Goal: Transaction & Acquisition: Purchase product/service

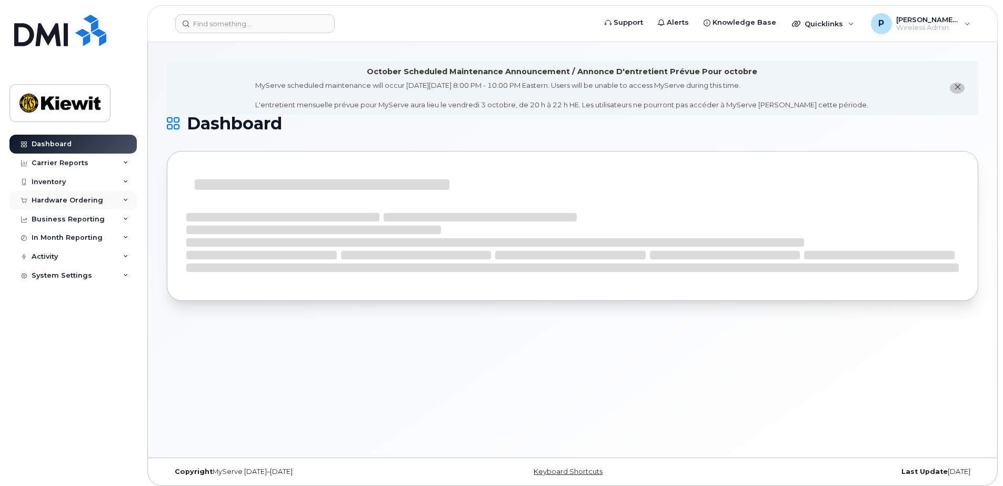
click at [116, 196] on div "Hardware Ordering" at bounding box center [72, 200] width 127 height 19
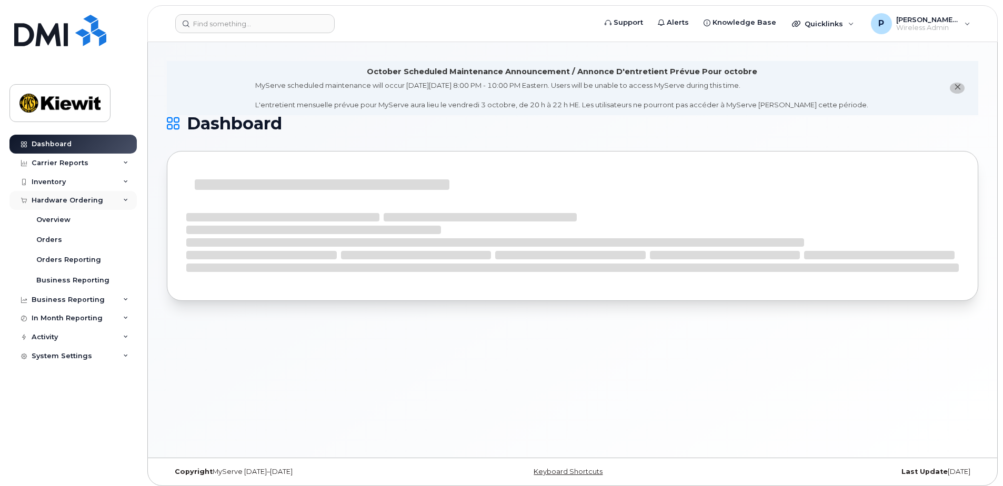
click at [94, 198] on div "Hardware Ordering" at bounding box center [68, 200] width 72 height 8
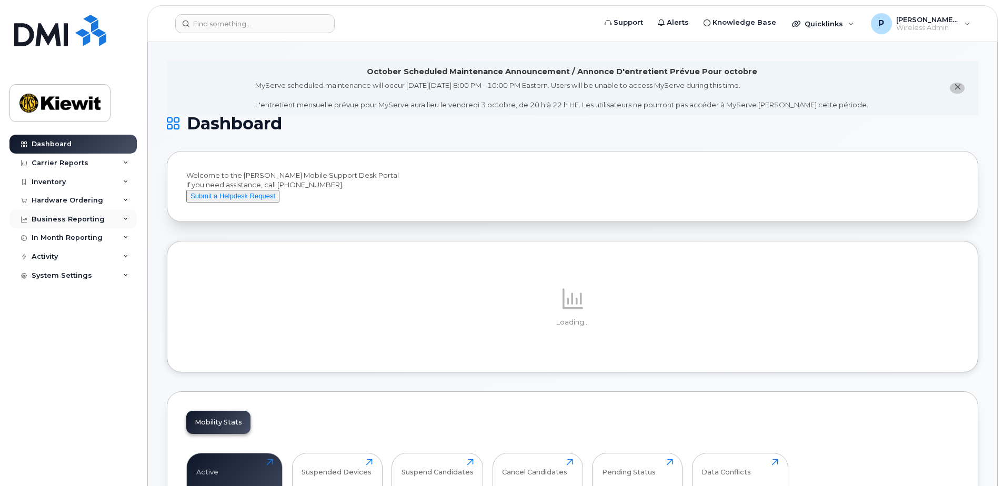
click at [113, 218] on div "Business Reporting" at bounding box center [72, 219] width 127 height 19
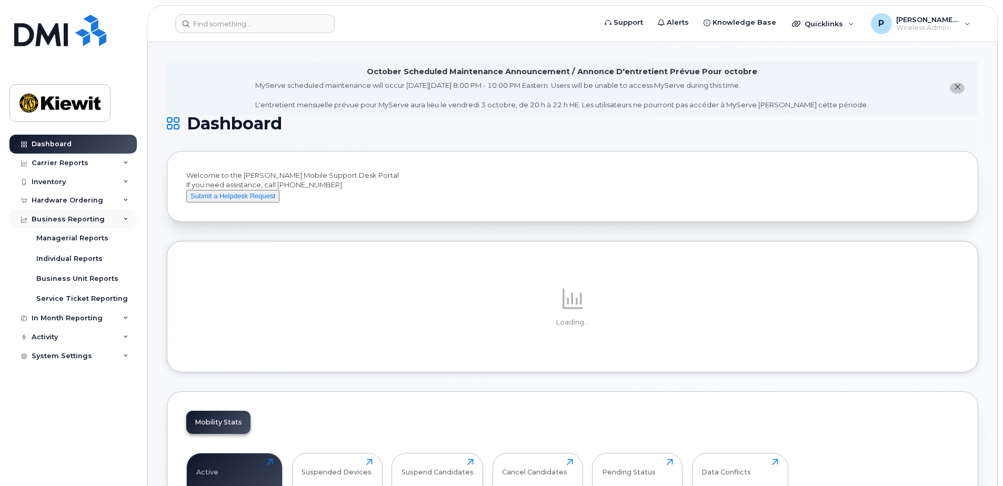
click at [113, 219] on div "Business Reporting" at bounding box center [72, 219] width 127 height 19
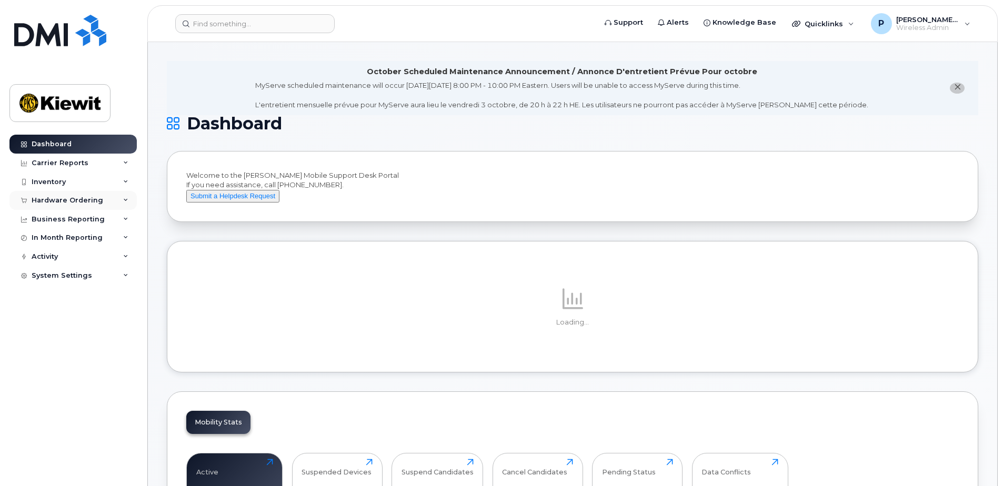
click at [115, 201] on div "Hardware Ordering" at bounding box center [72, 200] width 127 height 19
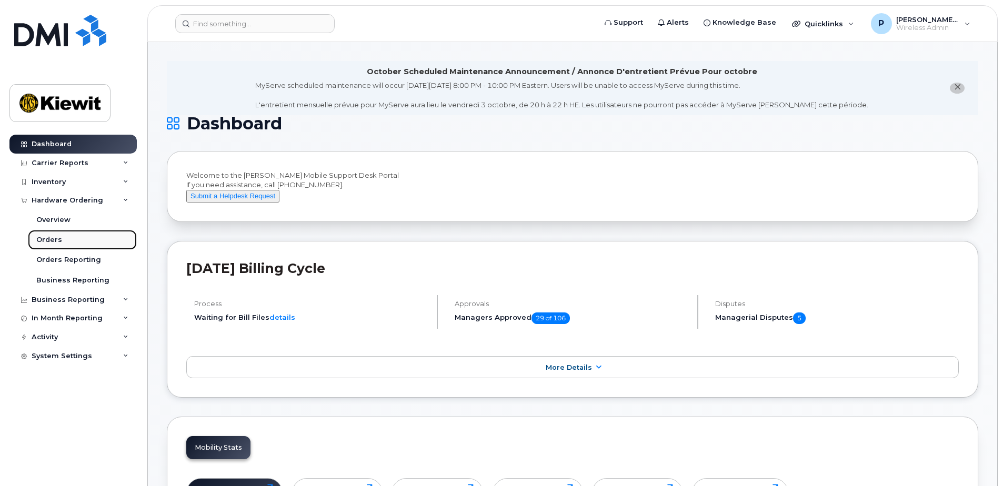
click at [54, 235] on link "Orders" at bounding box center [82, 240] width 109 height 20
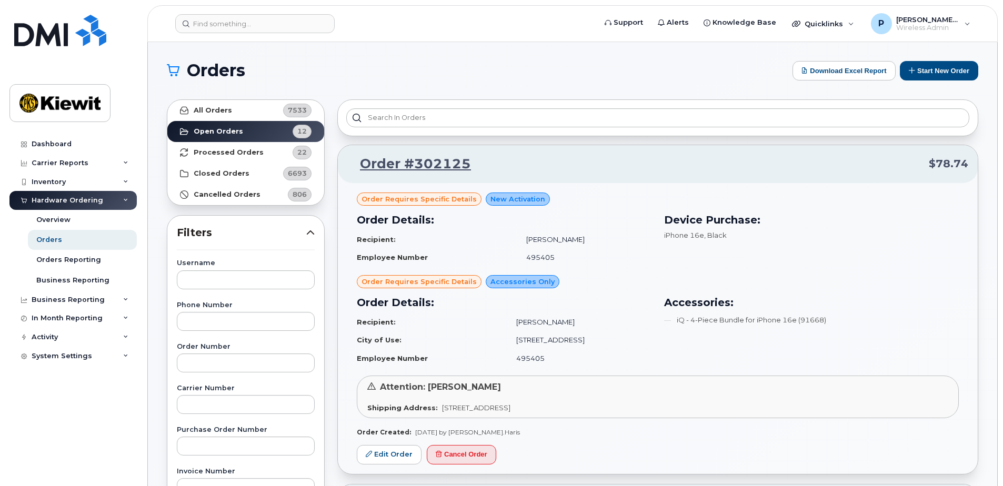
click at [94, 205] on div "Hardware Ordering" at bounding box center [72, 200] width 127 height 19
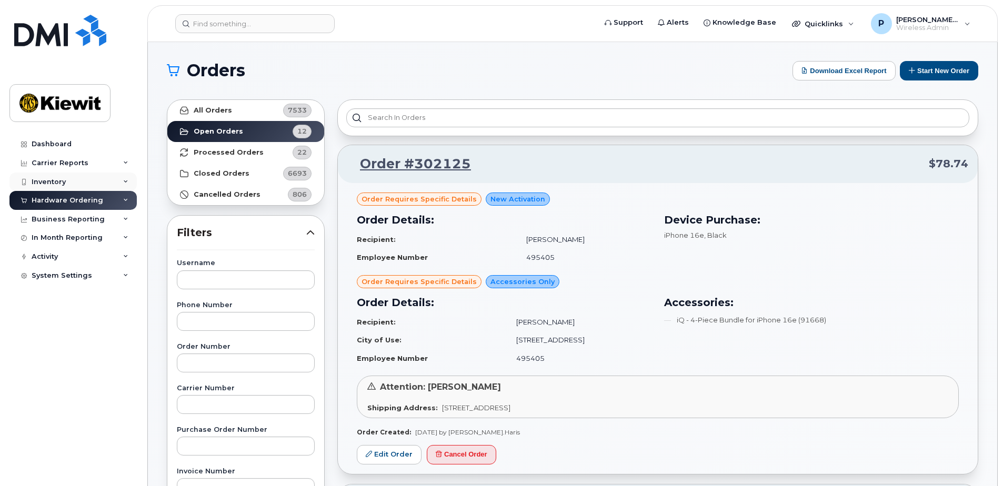
click at [80, 179] on div "Inventory" at bounding box center [72, 182] width 127 height 19
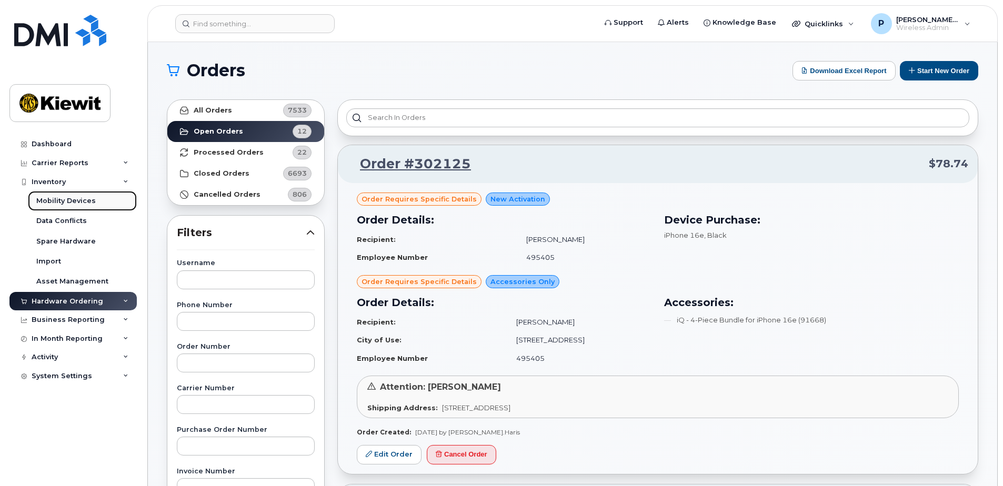
click at [72, 202] on div "Mobility Devices" at bounding box center [65, 200] width 59 height 9
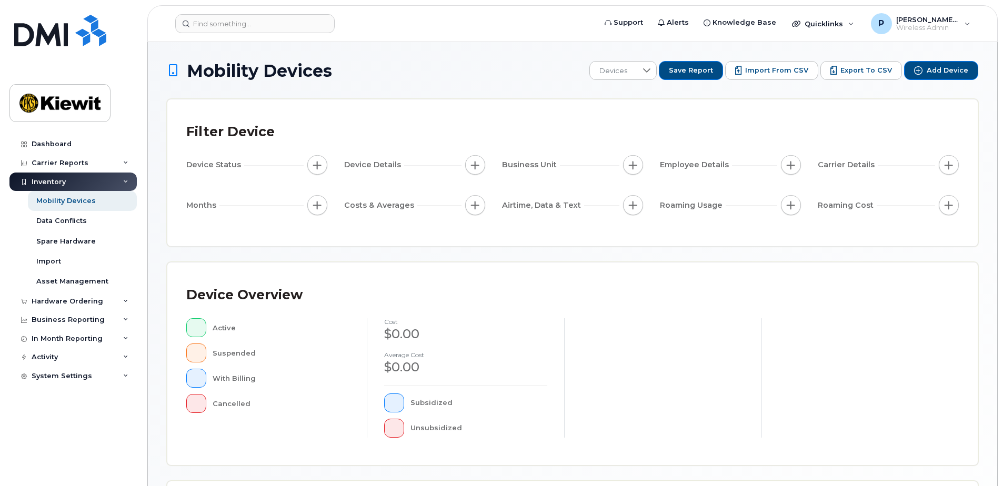
click at [114, 177] on div "Inventory" at bounding box center [72, 182] width 127 height 19
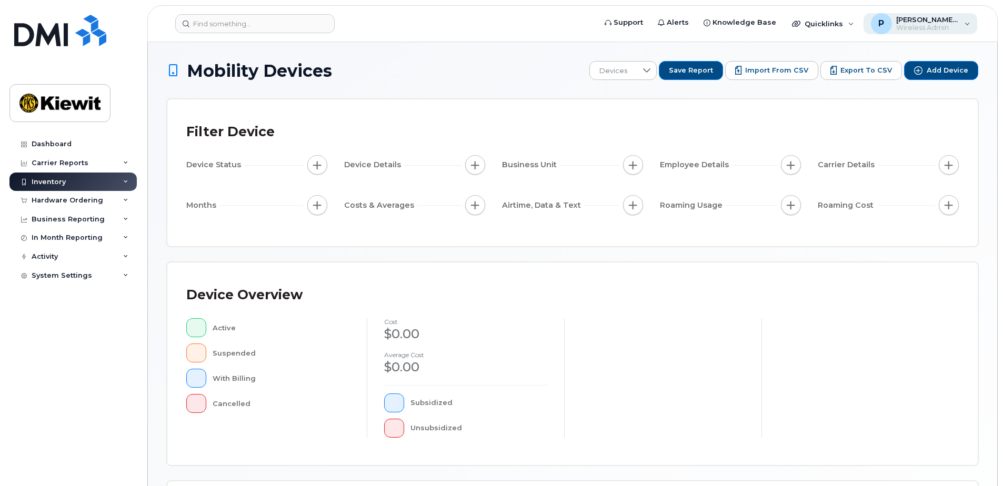
click at [926, 15] on div "P Pavan.Johal Wireless Admin" at bounding box center [921, 23] width 114 height 21
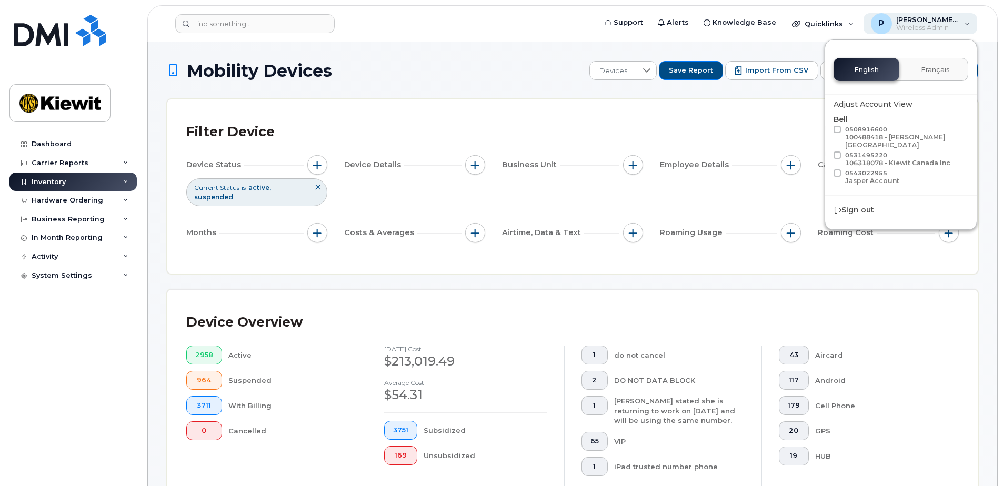
click at [909, 19] on span "[PERSON_NAME].[PERSON_NAME]" at bounding box center [927, 19] width 63 height 8
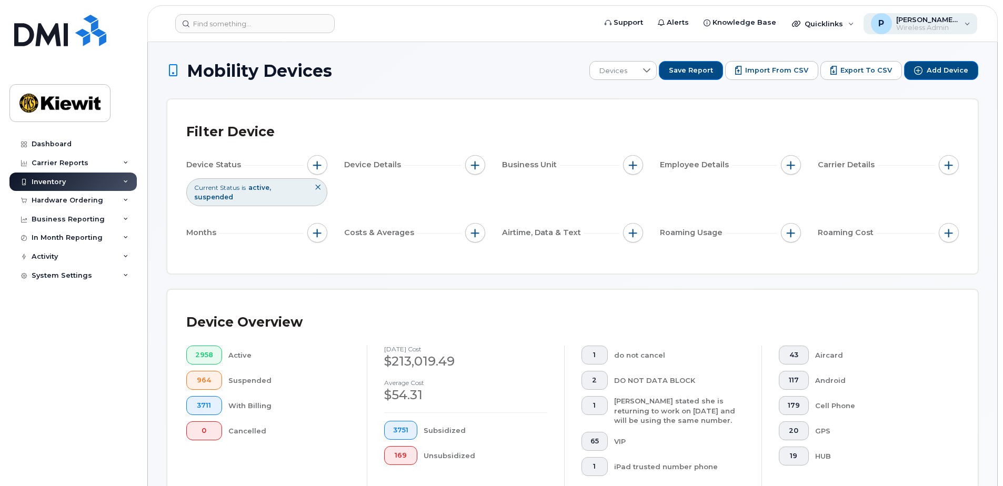
drag, startPoint x: 909, startPoint y: 19, endPoint x: 884, endPoint y: 27, distance: 25.8
click at [884, 27] on div "P" at bounding box center [881, 23] width 21 height 21
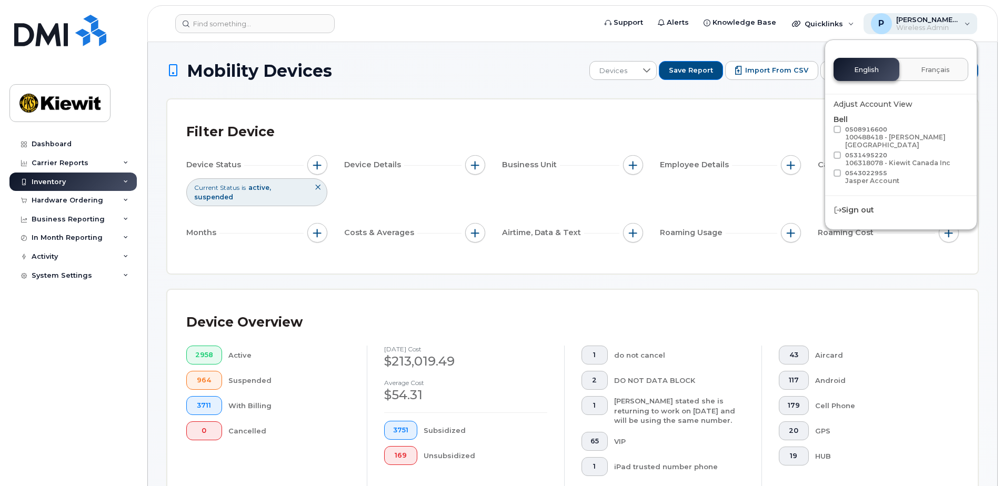
click at [924, 25] on span "Wireless Admin" at bounding box center [927, 28] width 63 height 8
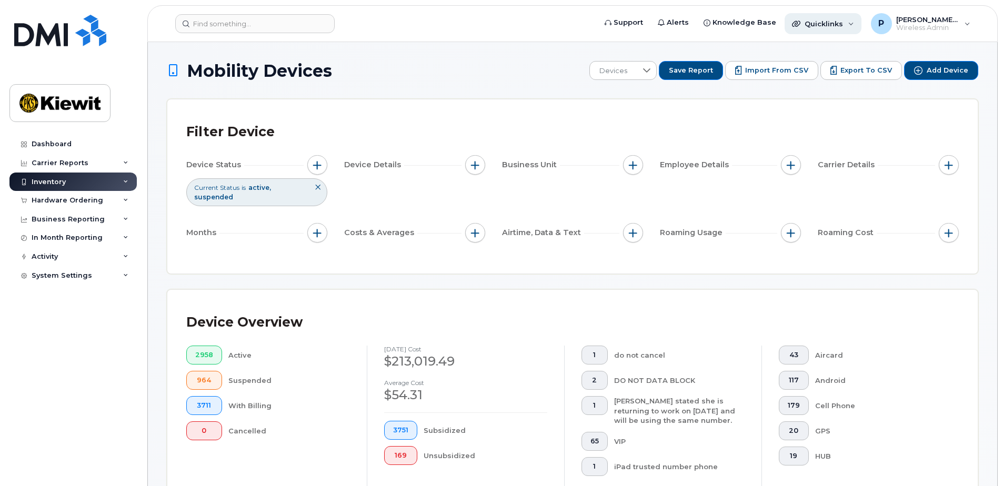
click at [843, 27] on span "Quicklinks" at bounding box center [824, 23] width 38 height 8
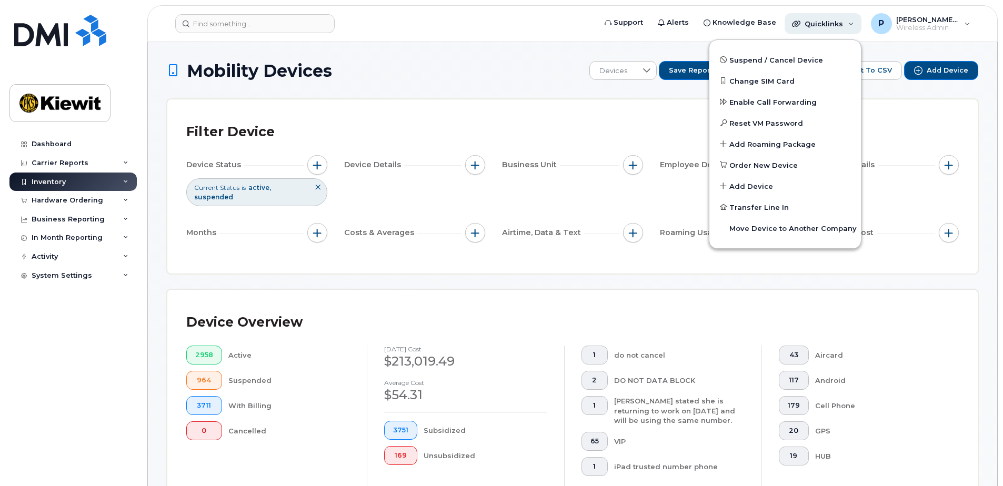
click at [856, 25] on div "Quicklinks" at bounding box center [823, 23] width 77 height 21
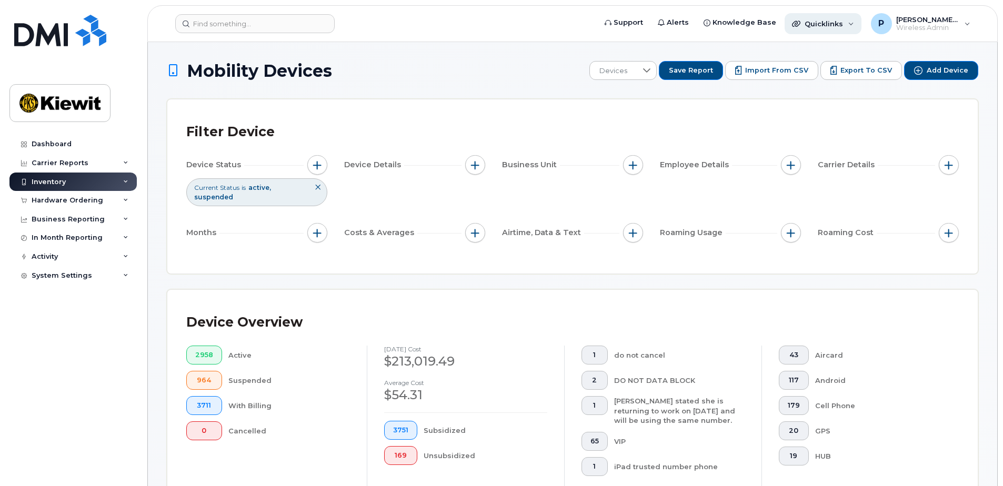
click at [856, 25] on div "Quicklinks" at bounding box center [823, 23] width 77 height 21
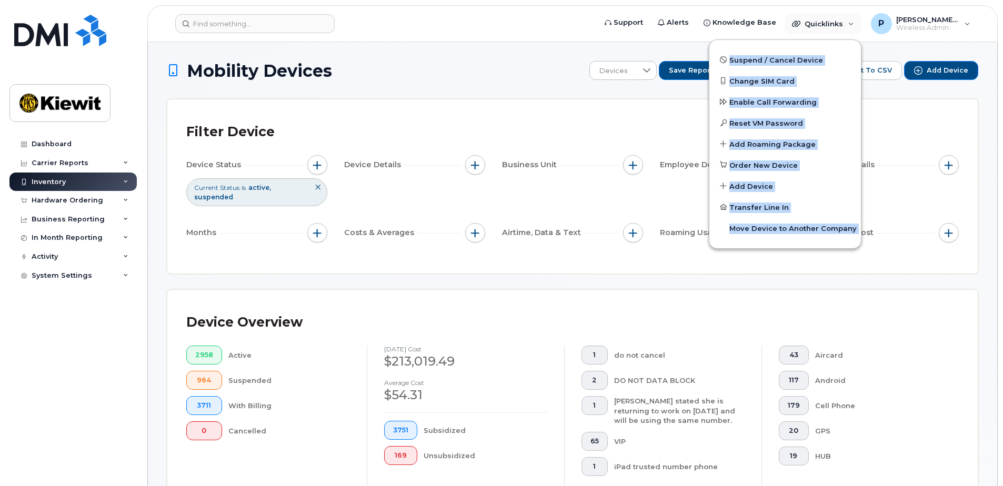
click at [790, 248] on div "Suspend / Cancel Device Change SIM Card Enable Call Forwarding Reset VM Passwor…" at bounding box center [785, 143] width 153 height 209
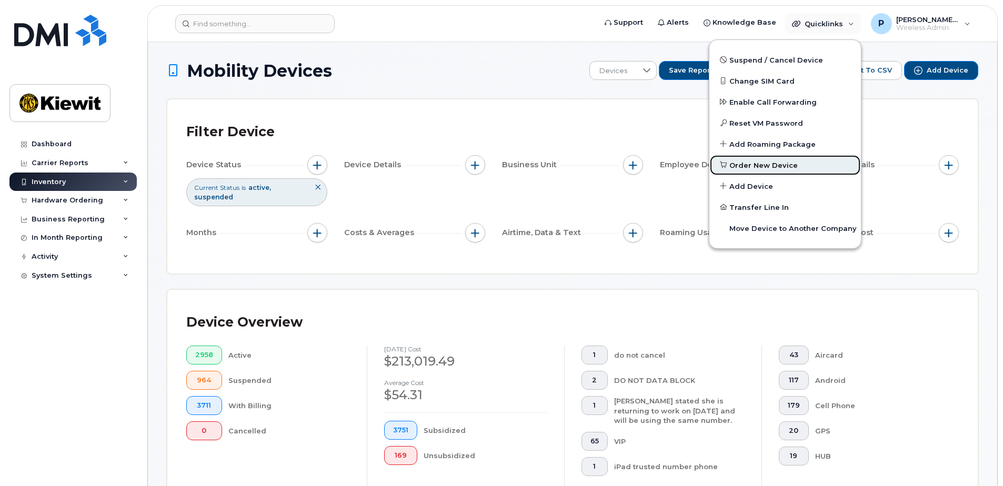
click at [787, 168] on span "Order New Device" at bounding box center [763, 166] width 68 height 11
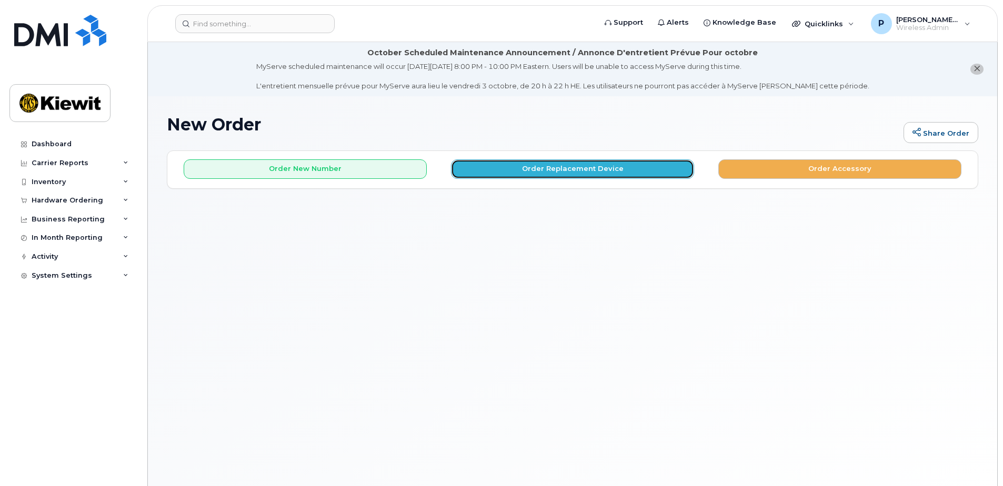
click at [468, 165] on button "Order Replacement Device" at bounding box center [572, 168] width 243 height 19
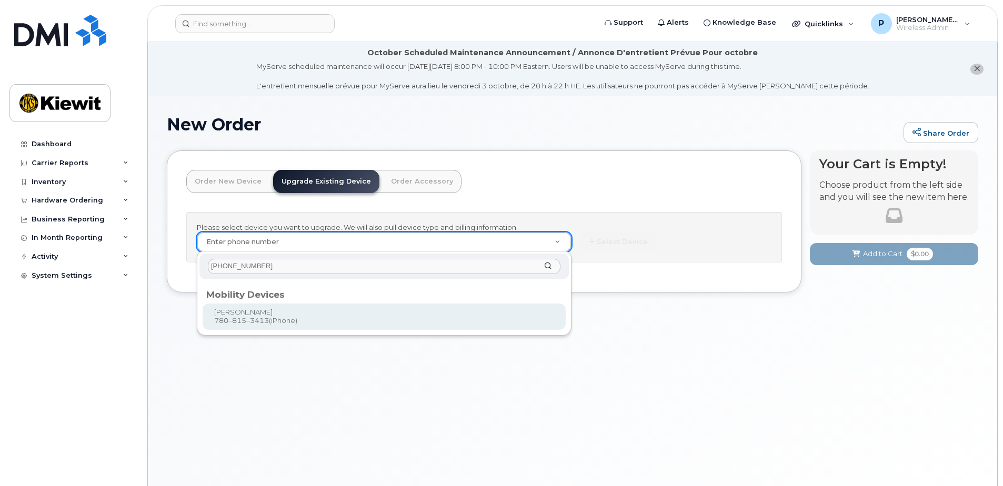
type input "[PHONE_NUMBER]"
type input "247743"
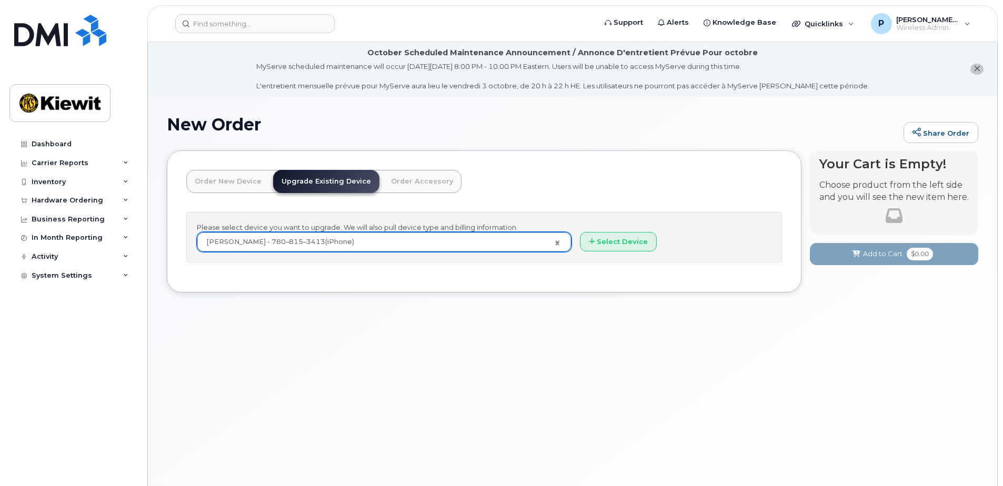
click at [415, 319] on div "New Order Share Order × Share This Order If you want to allow others to create …" at bounding box center [572, 304] width 849 height 416
click at [614, 239] on button "Select Device" at bounding box center [618, 241] width 77 height 19
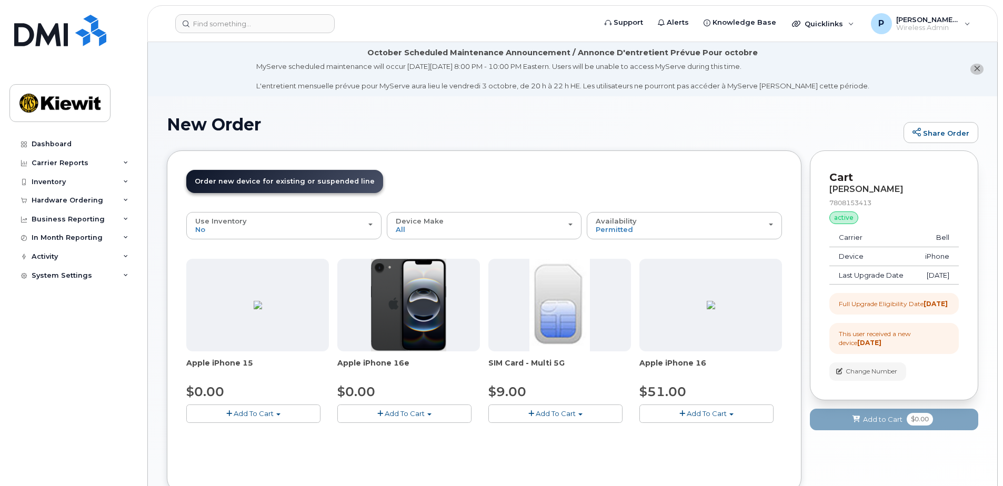
scroll to position [53, 0]
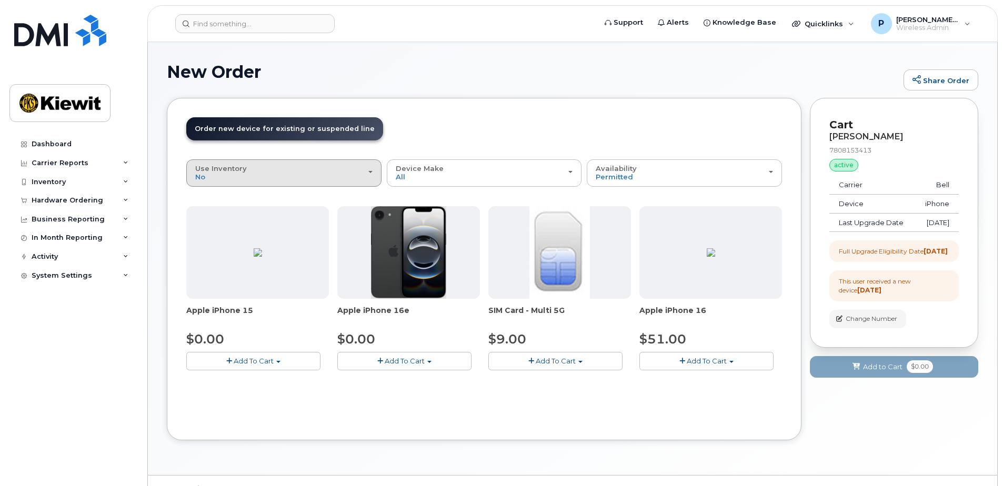
click at [221, 181] on div "Use Inventory No" at bounding box center [283, 173] width 177 height 16
click at [224, 213] on div "Yes" at bounding box center [284, 214] width 190 height 13
click at [231, 175] on div "Use Inventory No" at bounding box center [283, 173] width 177 height 16
click at [211, 213] on label "Yes" at bounding box center [201, 214] width 25 height 13
click at [0, 0] on input "Yes" at bounding box center [0, 0] width 0 height 0
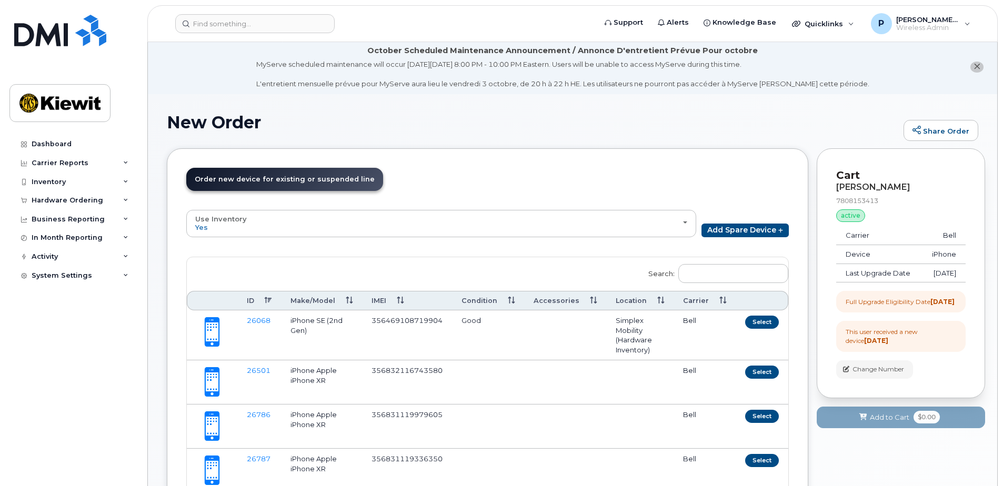
scroll to position [0, 0]
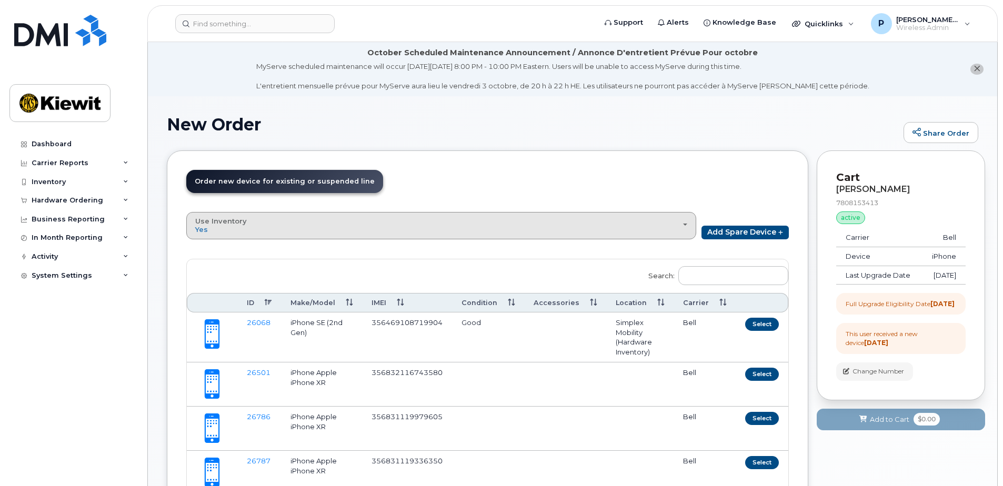
click at [449, 224] on div "Use Inventory Yes" at bounding box center [441, 225] width 492 height 16
click at [208, 248] on label "No" at bounding box center [200, 249] width 23 height 13
click at [0, 0] on input "No" at bounding box center [0, 0] width 0 height 0
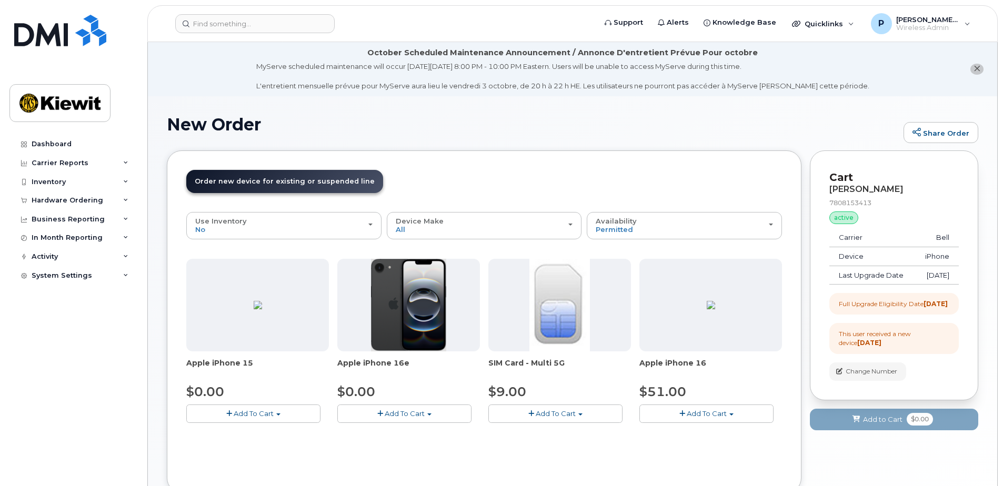
click at [467, 183] on header "Order New Device Upgrade Existing Device Order Accessory Order new device and n…" at bounding box center [484, 191] width 596 height 42
click at [473, 226] on div "Device Make All iPhone" at bounding box center [484, 225] width 177 height 16
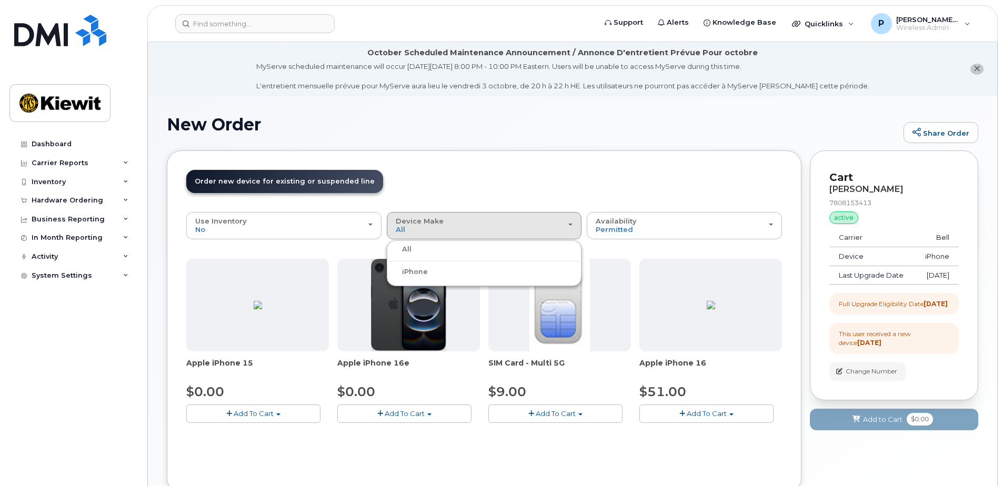
click at [483, 196] on header "Order New Device Upgrade Existing Device Order Accessory Order new device and n…" at bounding box center [484, 191] width 596 height 42
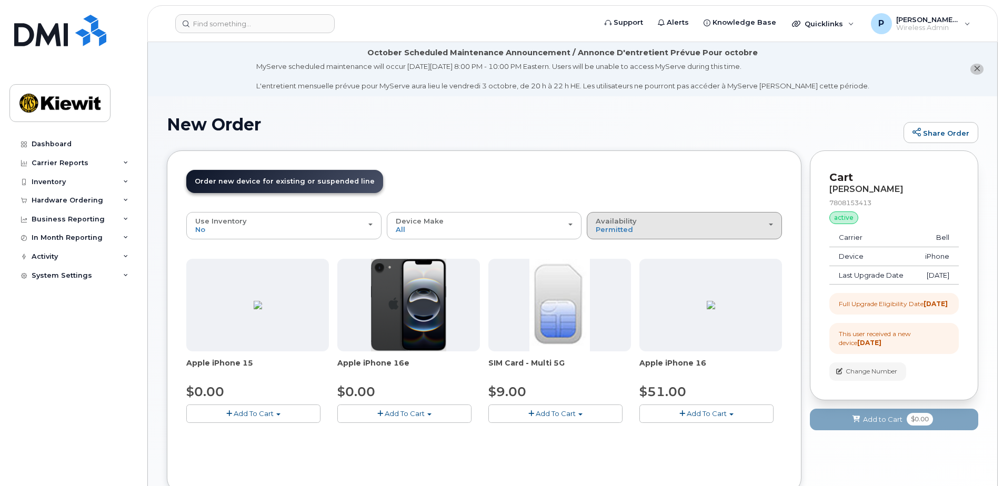
click at [669, 232] on div "Availability Permitted All" at bounding box center [684, 225] width 177 height 16
click at [655, 184] on header "Order New Device Upgrade Existing Device Order Accessory Order new device and n…" at bounding box center [484, 191] width 596 height 42
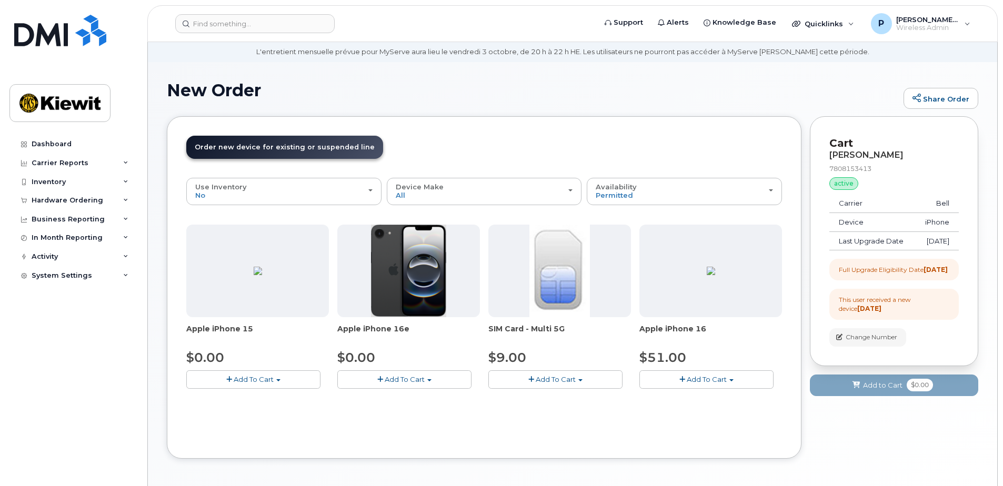
scroll to position [53, 0]
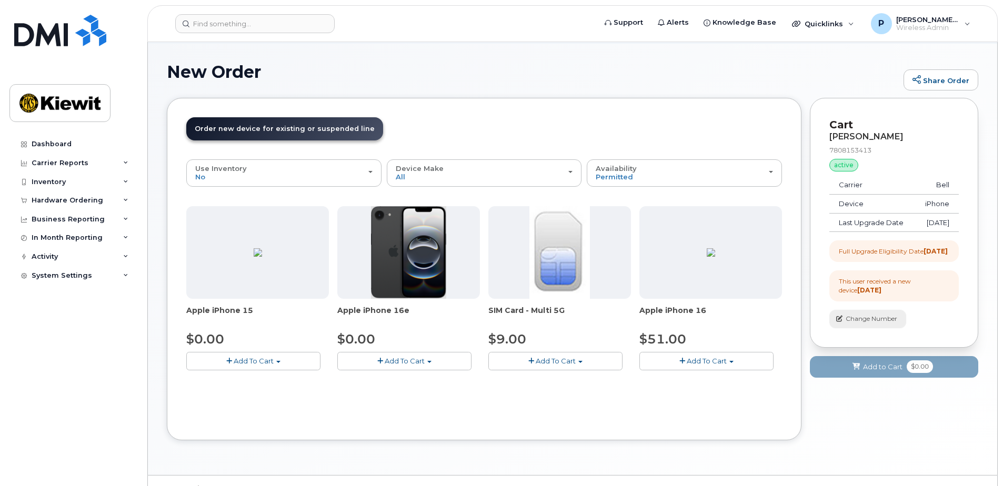
click at [839, 322] on icon "button" at bounding box center [839, 319] width 6 height 6
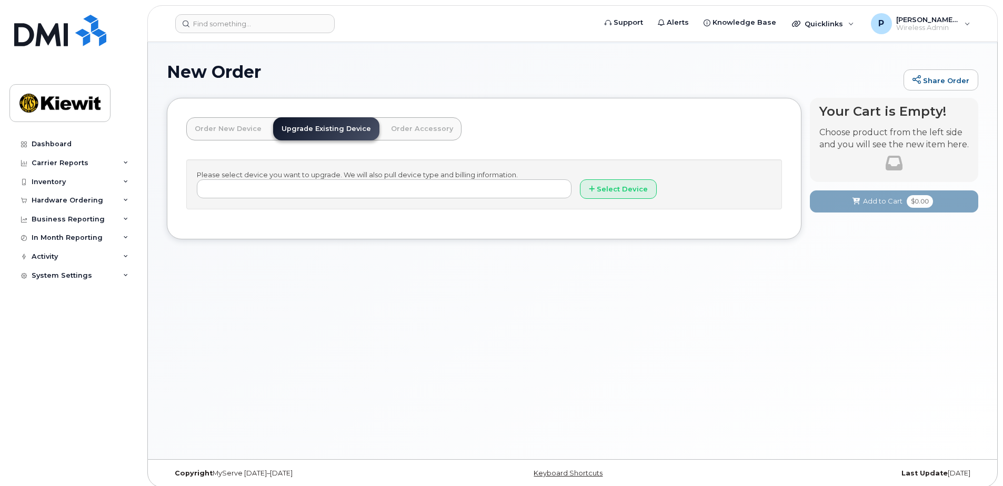
type input "247743"
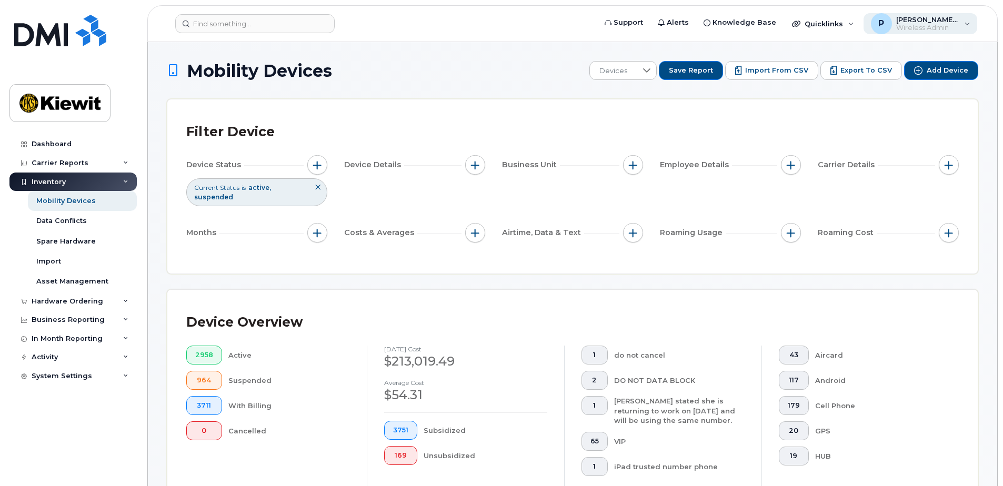
click at [945, 18] on span "[PERSON_NAME].[PERSON_NAME]" at bounding box center [927, 19] width 63 height 8
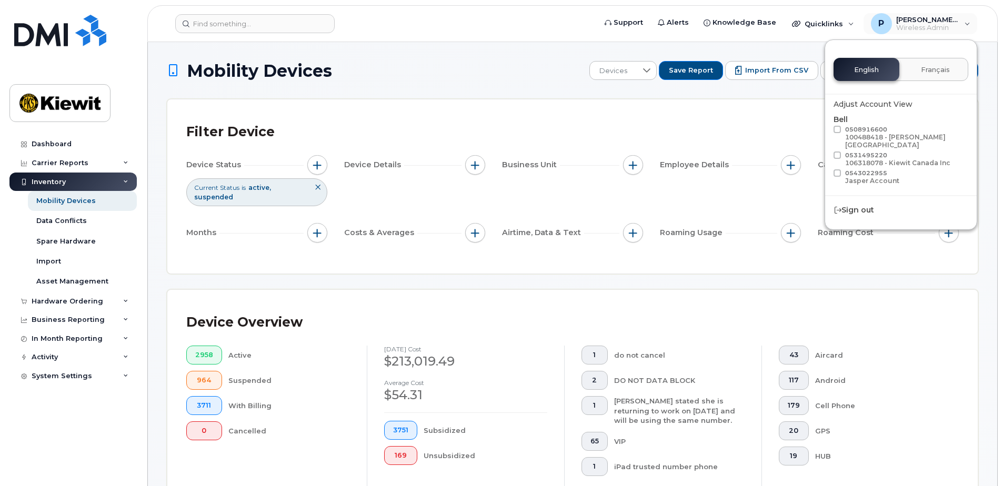
click at [549, 65] on h1 "Mobility Devices" at bounding box center [375, 71] width 417 height 18
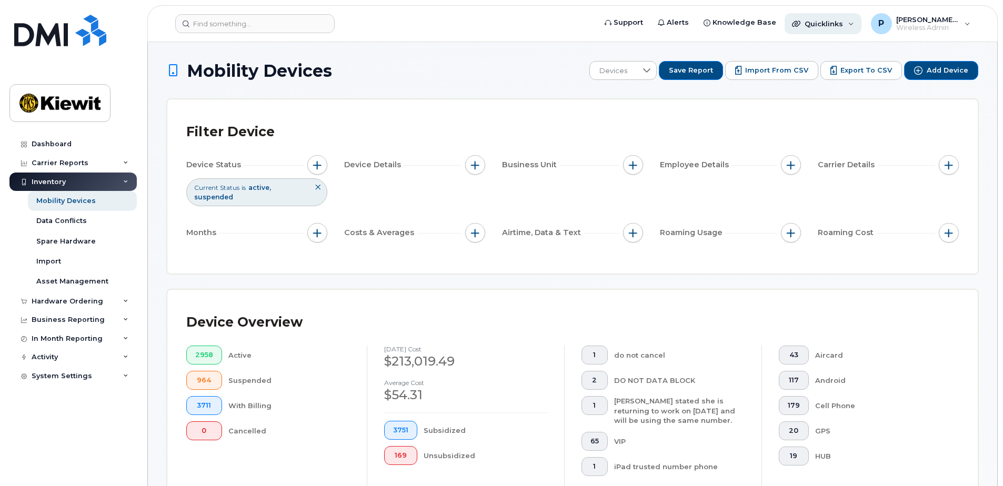
click at [858, 25] on div "Quicklinks" at bounding box center [823, 23] width 77 height 21
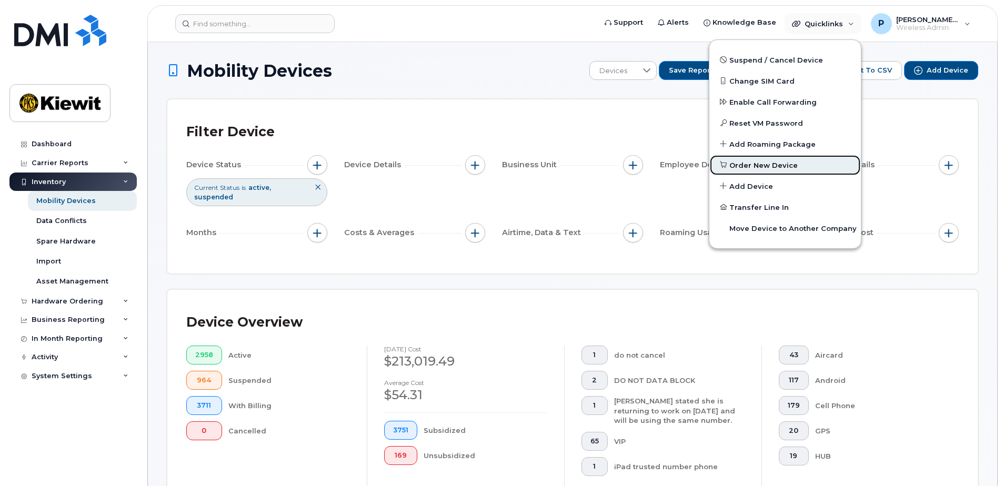
click at [796, 162] on span "Order New Device" at bounding box center [763, 166] width 68 height 11
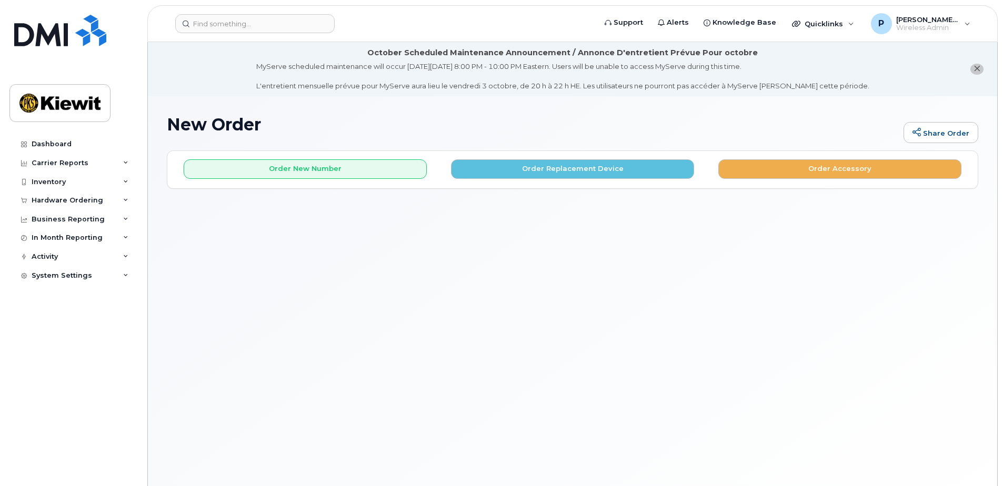
click at [680, 127] on h1 "New Order" at bounding box center [533, 124] width 732 height 18
click at [767, 114] on div "New Order Share Order × Share This Order If you want to allow others to create …" at bounding box center [572, 304] width 849 height 416
click at [364, 232] on div "New Order Share Order × Share This Order If you want to allow others to create …" at bounding box center [572, 304] width 849 height 416
click at [512, 244] on div "New Order Share Order × Share This Order If you want to allow others to create …" at bounding box center [572, 304] width 849 height 416
click at [85, 214] on div "Business Reporting" at bounding box center [72, 219] width 127 height 19
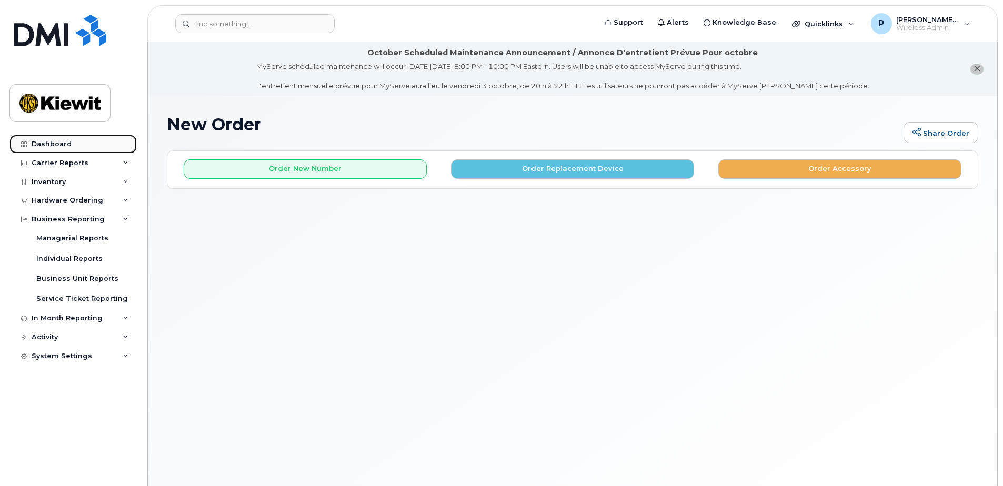
click at [72, 142] on link "Dashboard" at bounding box center [72, 144] width 127 height 19
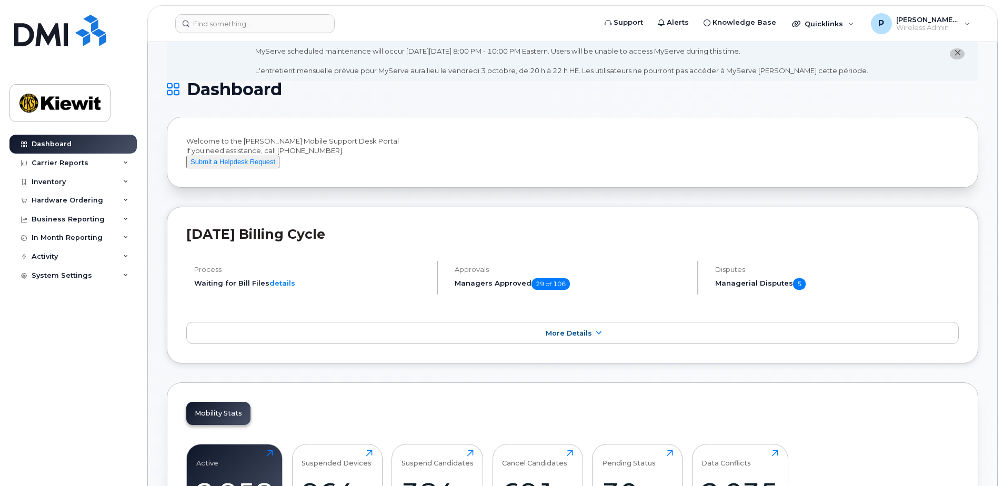
scroll to position [53, 0]
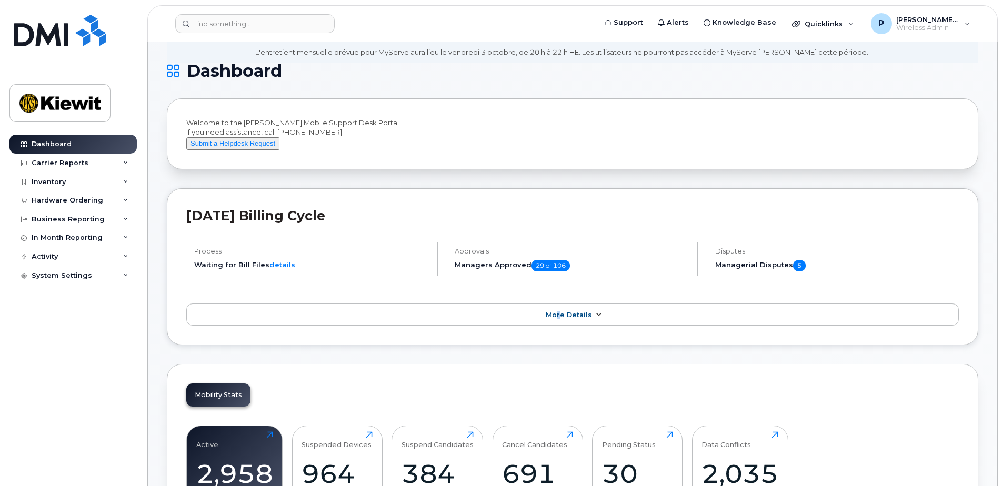
click at [559, 319] on span "More Details" at bounding box center [569, 315] width 46 height 8
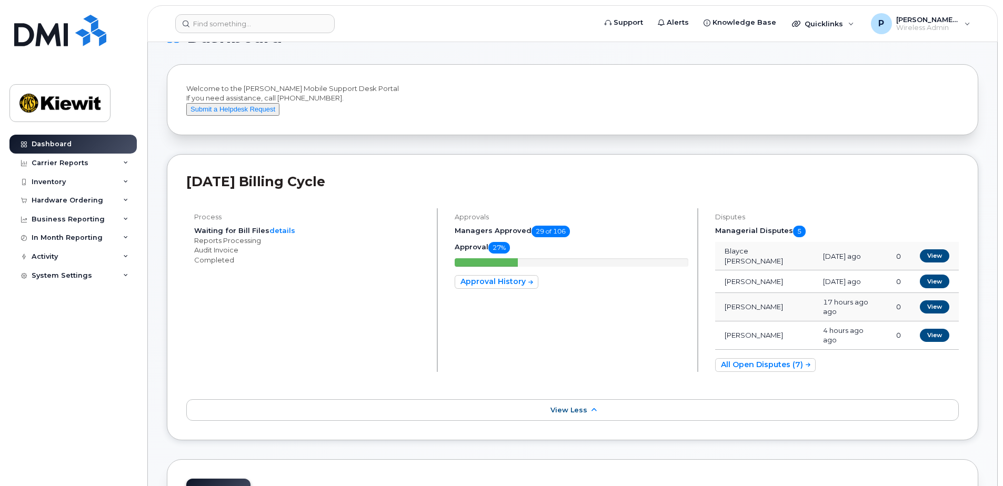
scroll to position [105, 0]
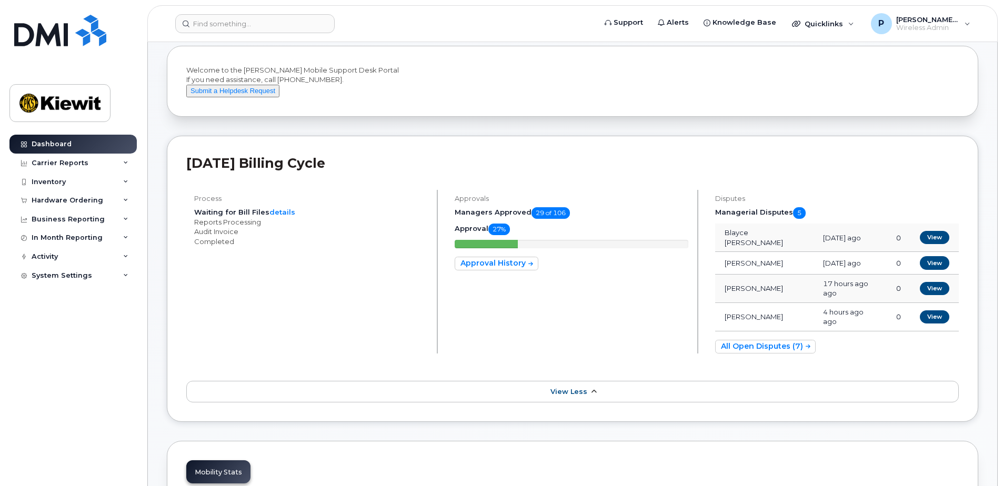
click at [612, 381] on link "View Less" at bounding box center [572, 392] width 773 height 22
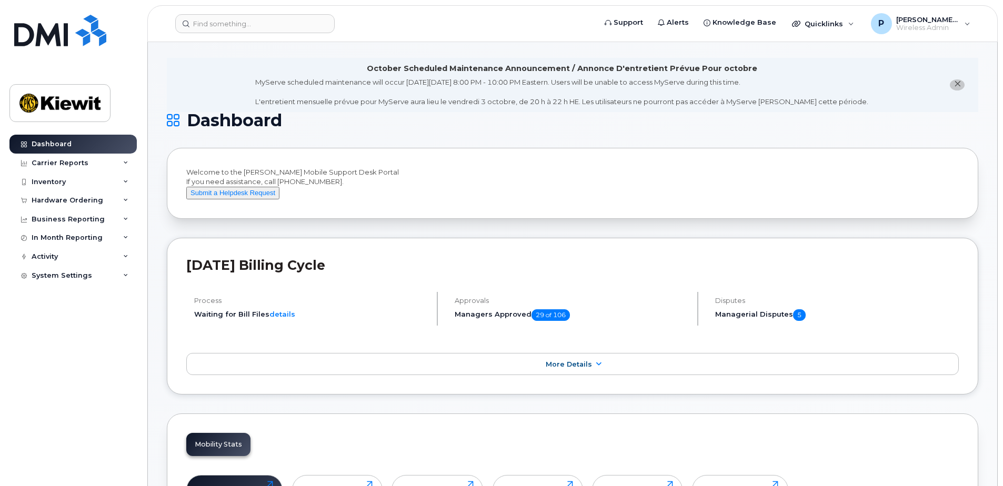
scroll to position [0, 0]
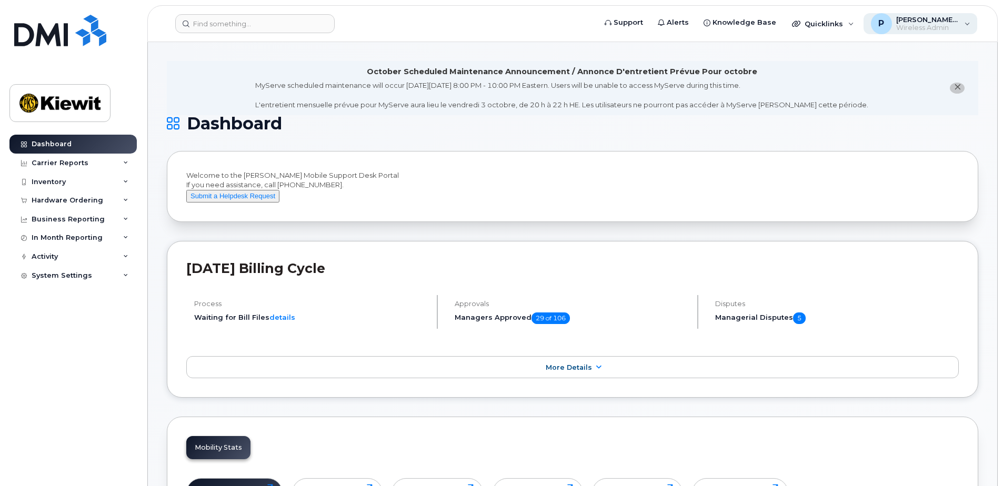
click at [934, 19] on span "[PERSON_NAME].[PERSON_NAME]" at bounding box center [927, 19] width 63 height 8
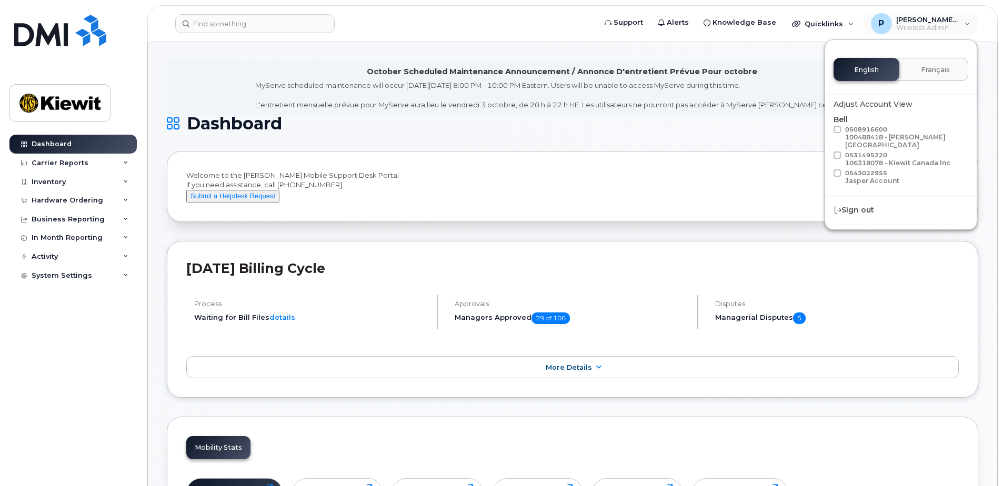
click at [864, 152] on span "0531495220 106318078 - [PERSON_NAME] Canada Inc" at bounding box center [897, 159] width 105 height 15
click at [826, 152] on input "0531495220 106318078 - [PERSON_NAME] Canada Inc" at bounding box center [823, 154] width 5 height 5
checkbox input "true"
click at [740, 152] on div "Welcome to the [PERSON_NAME] Mobile Support Desk Portal If you need assistance,…" at bounding box center [573, 187] width 812 height 72
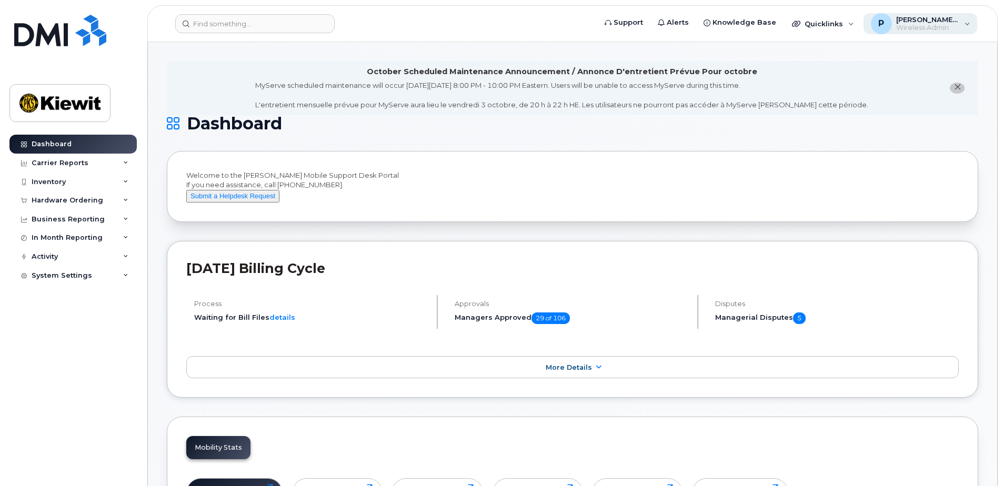
click at [910, 27] on span "Wireless Admin" at bounding box center [927, 28] width 63 height 8
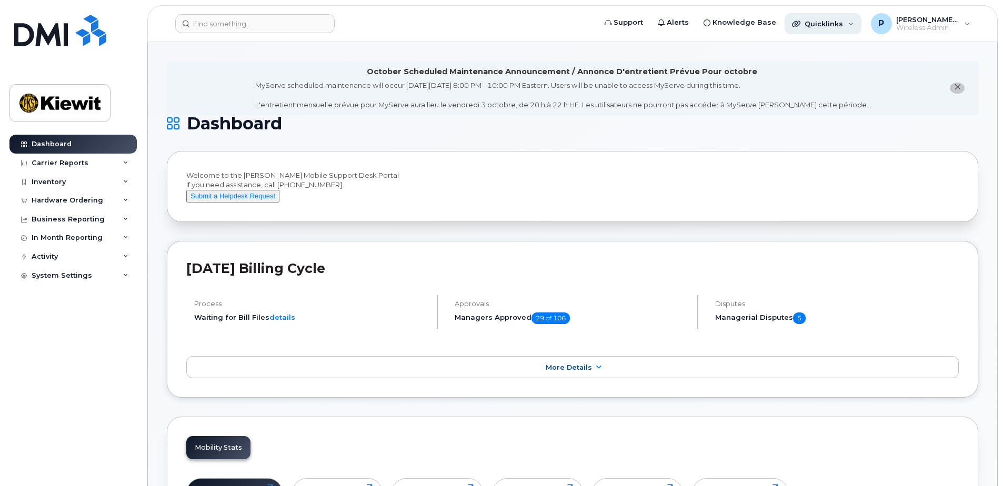
click at [825, 21] on span "Quicklinks" at bounding box center [824, 23] width 38 height 8
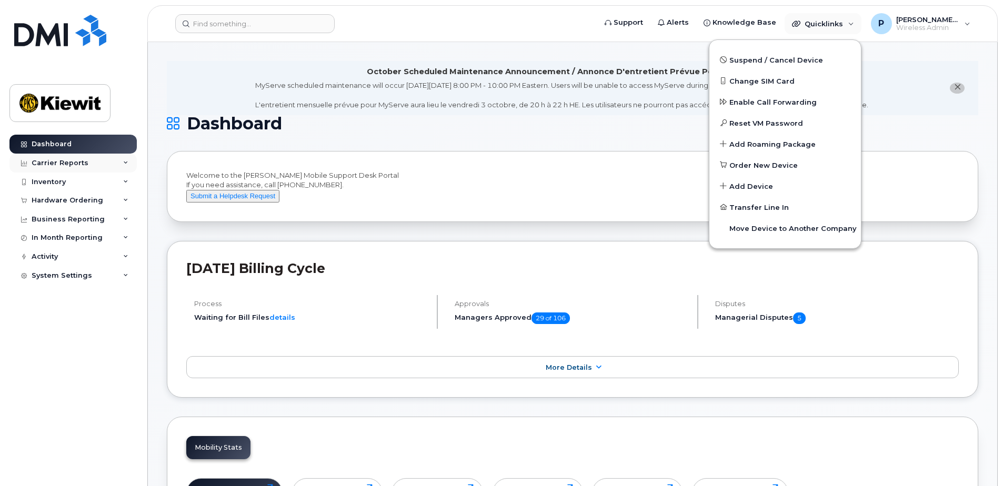
click at [52, 164] on div "Carrier Reports" at bounding box center [60, 163] width 57 height 8
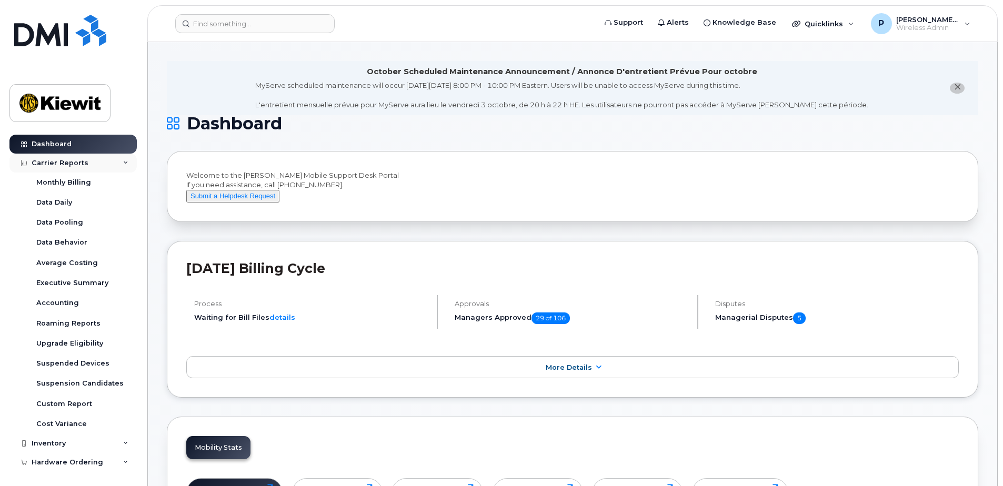
click at [52, 164] on div "Carrier Reports" at bounding box center [60, 163] width 57 height 8
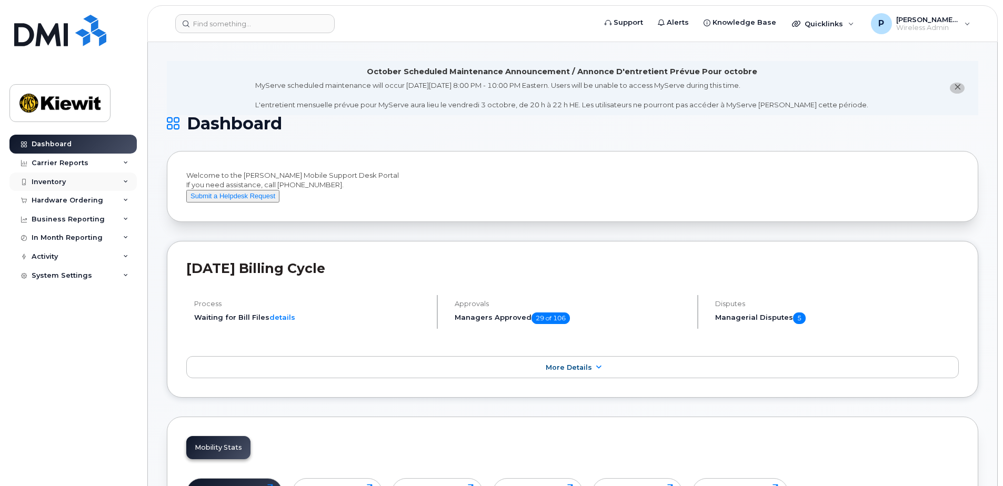
click at [48, 185] on div "Inventory" at bounding box center [49, 182] width 34 height 8
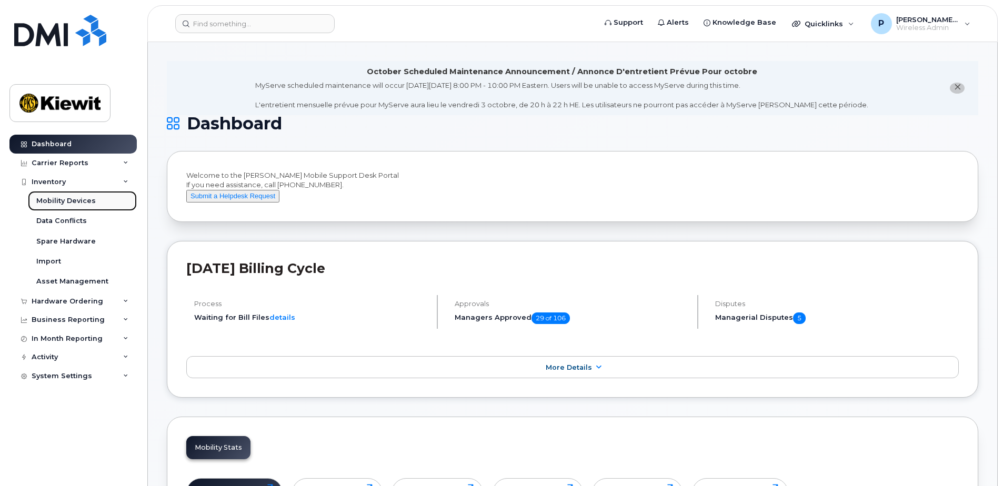
click at [48, 196] on link "Mobility Devices" at bounding box center [82, 201] width 109 height 20
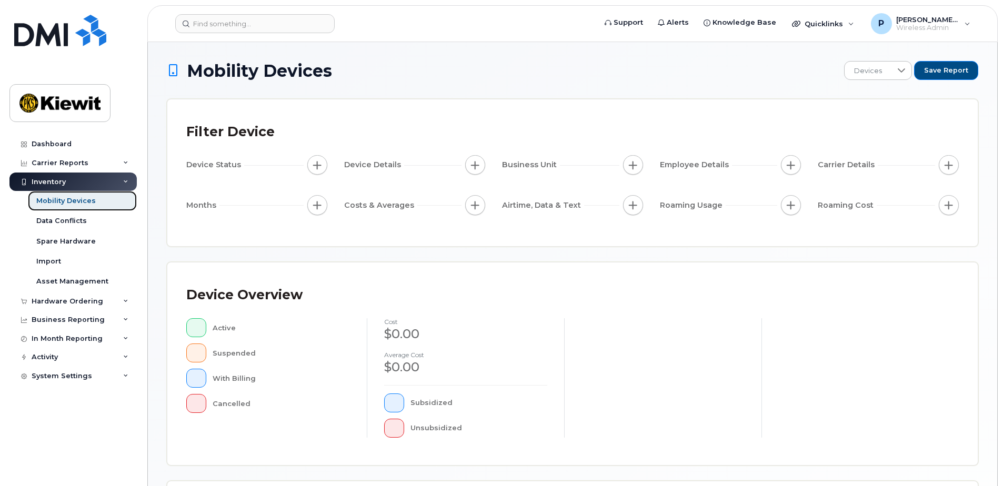
click at [47, 201] on div "Mobility Devices" at bounding box center [65, 200] width 59 height 9
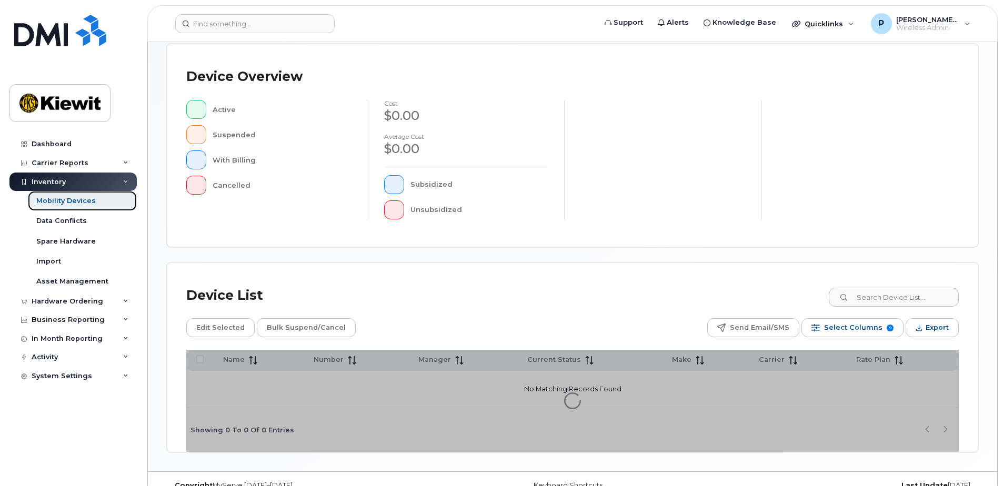
scroll to position [237, 0]
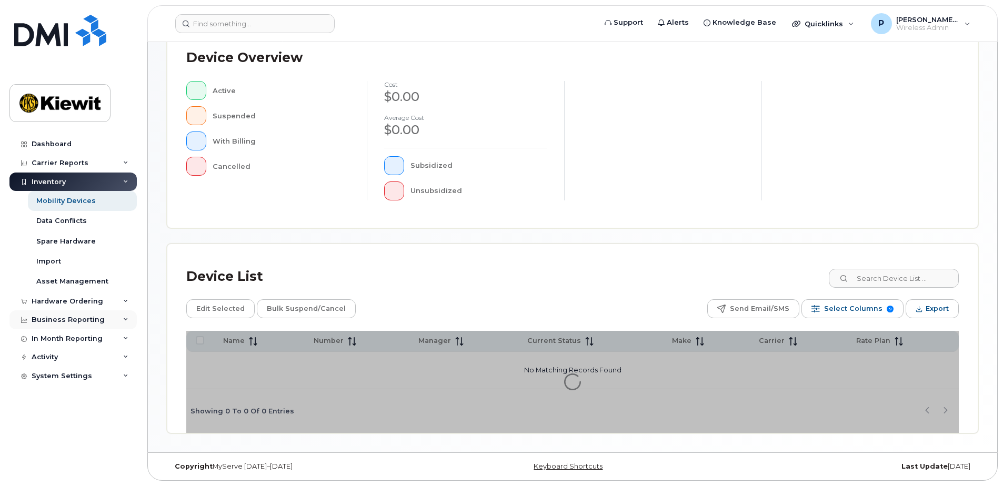
click at [84, 322] on div "Business Reporting" at bounding box center [68, 320] width 73 height 8
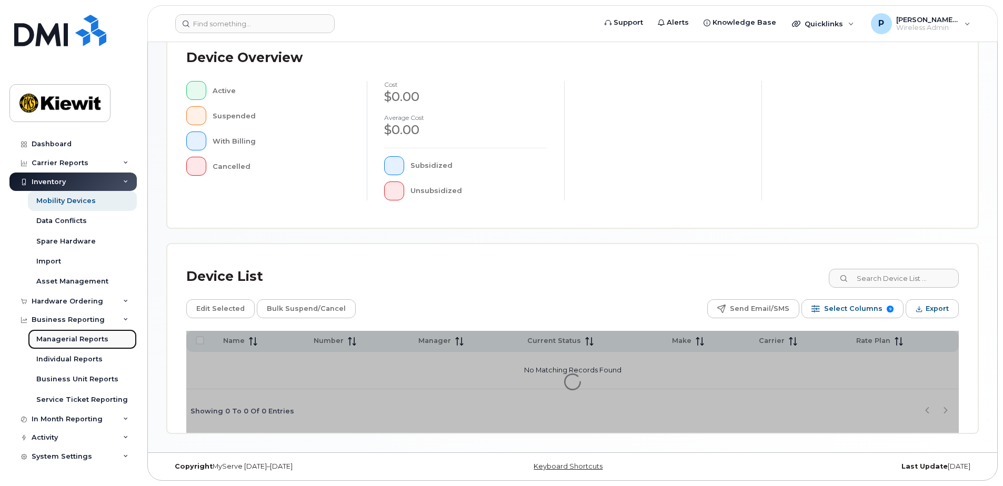
click at [86, 338] on div "Managerial Reports" at bounding box center [72, 339] width 72 height 9
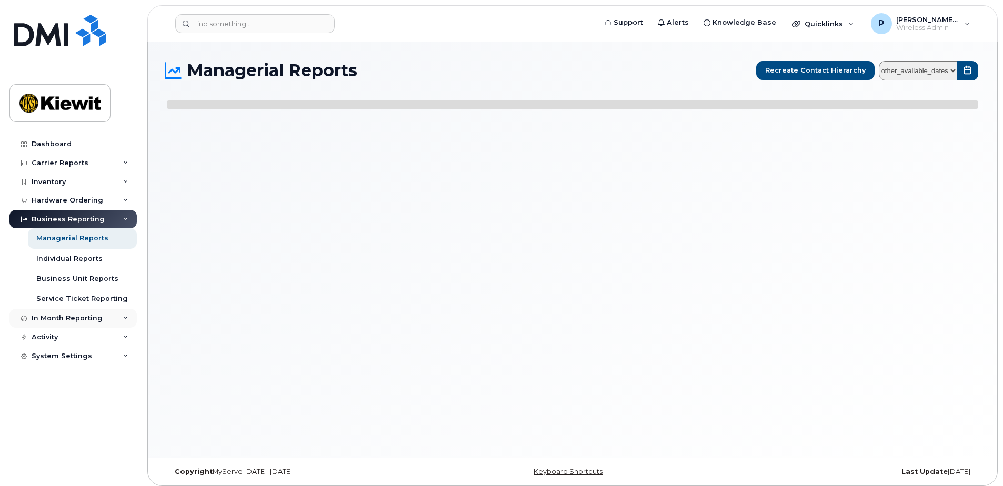
click at [82, 317] on div "In Month Reporting" at bounding box center [67, 318] width 71 height 8
click at [65, 396] on div "Activity" at bounding box center [72, 397] width 127 height 19
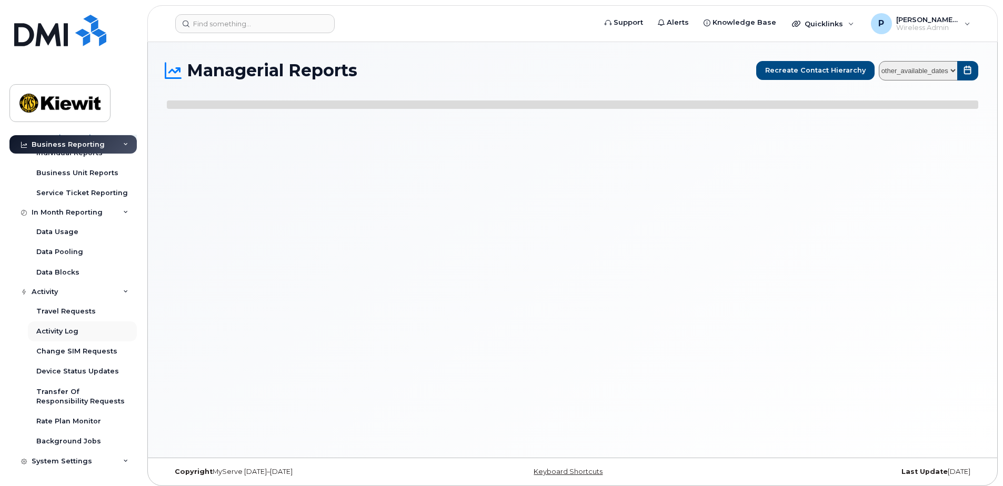
scroll to position [5, 0]
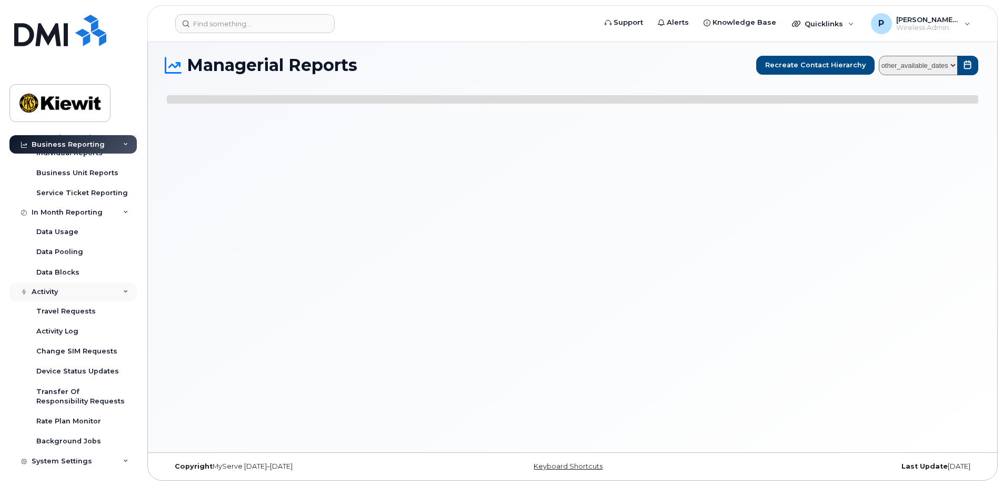
click at [62, 294] on div "Activity" at bounding box center [72, 292] width 127 height 19
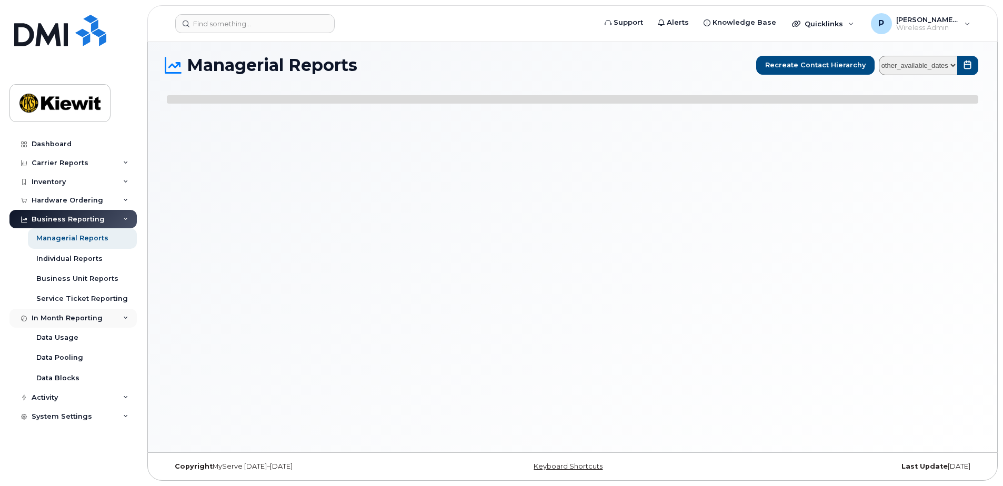
click at [61, 314] on div "In Month Reporting" at bounding box center [72, 318] width 127 height 19
click at [554, 45] on div "Managerial Reports Recreate Contact Hierarchy other_available_dates" at bounding box center [572, 245] width 849 height 416
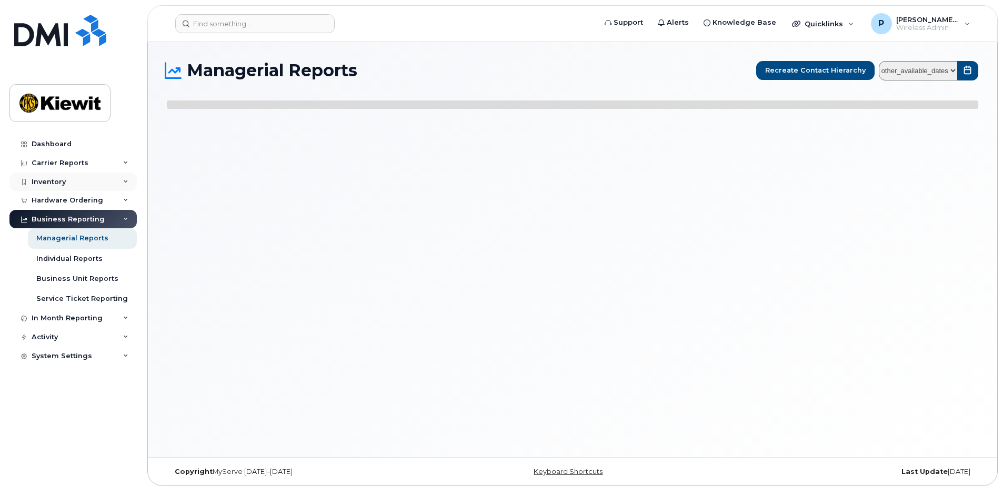
click at [63, 175] on div "Inventory" at bounding box center [72, 182] width 127 height 19
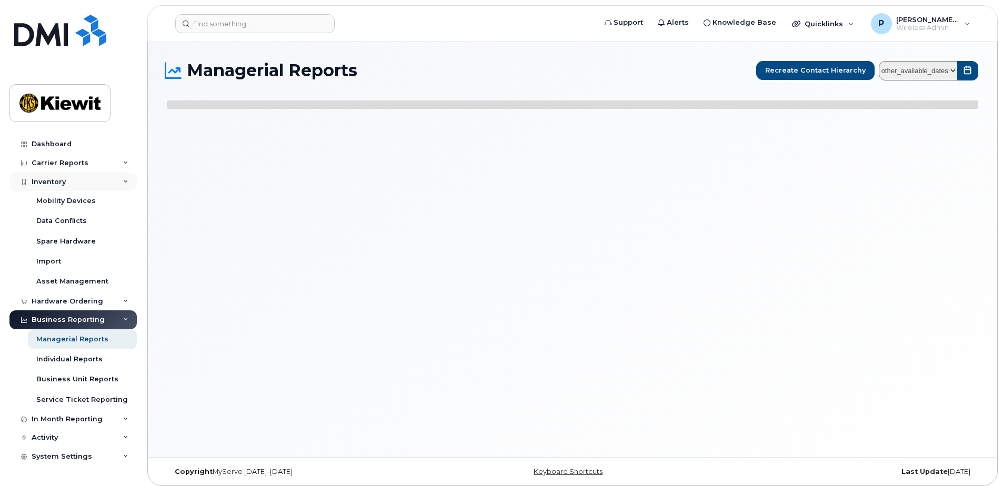
select select
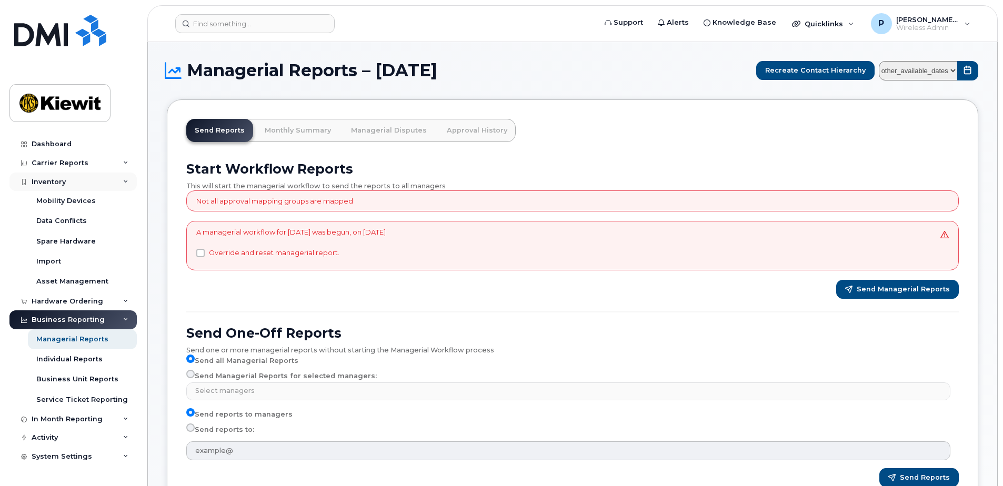
click at [63, 177] on div "Inventory" at bounding box center [72, 182] width 127 height 19
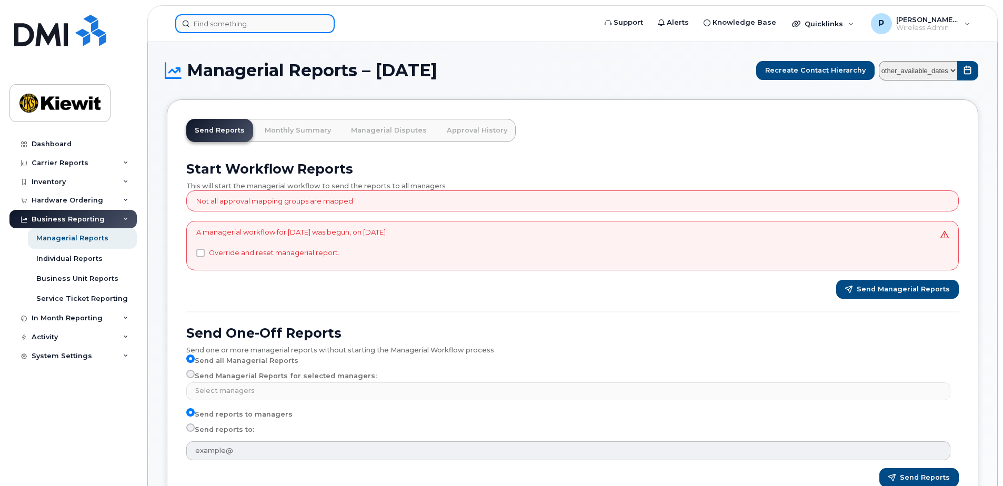
click at [239, 25] on input at bounding box center [254, 23] width 159 height 19
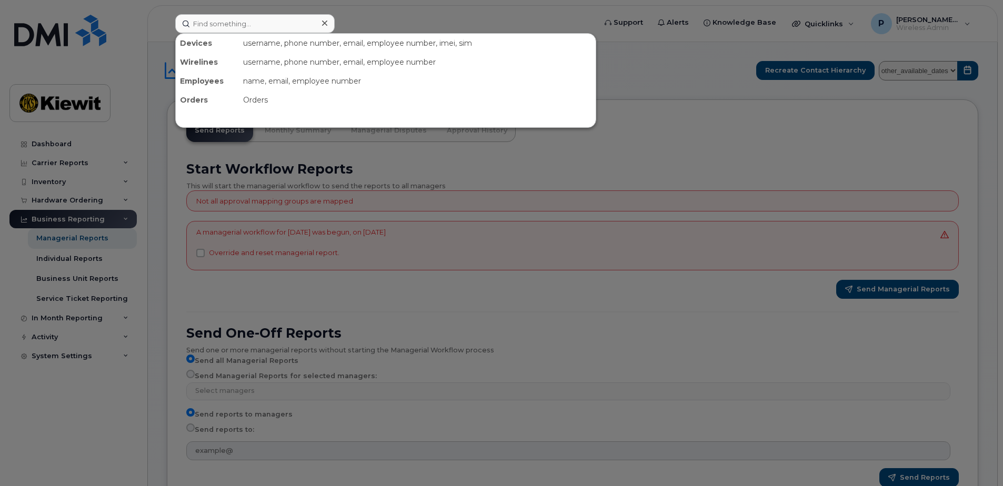
click at [197, 45] on div "Devices" at bounding box center [207, 43] width 63 height 19
click at [269, 47] on div "username, phone number, email, employee number, imei, sim" at bounding box center [417, 43] width 357 height 19
click at [261, 32] on input at bounding box center [254, 23] width 159 height 19
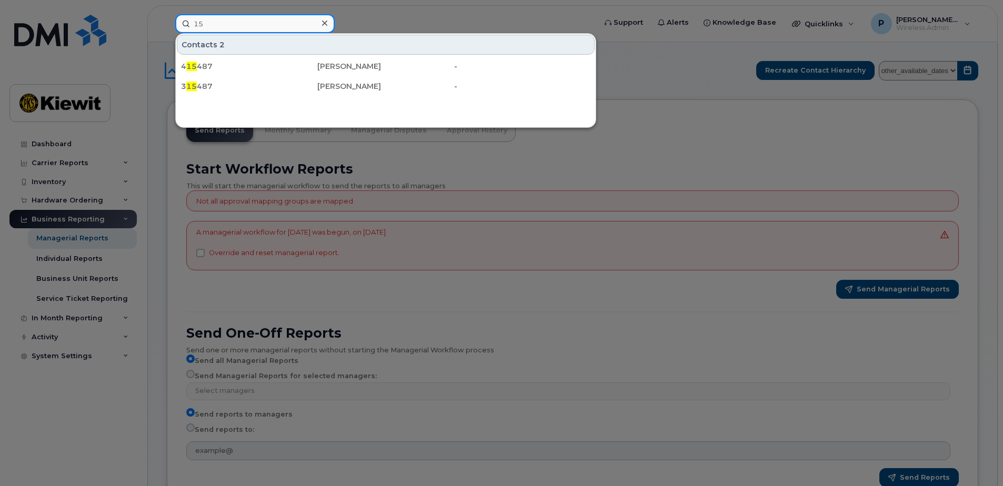
type input "1"
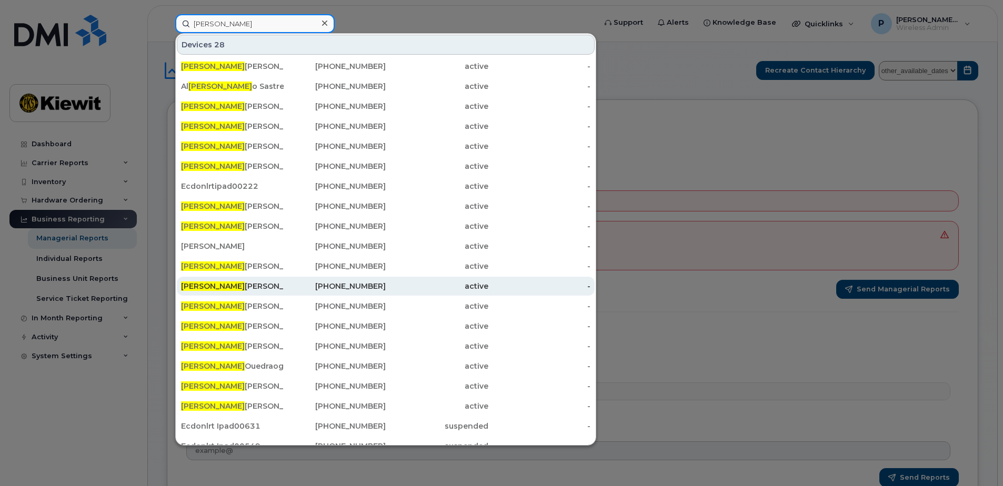
type input "fred"
click at [232, 287] on div "Fred Savard" at bounding box center [232, 286] width 103 height 11
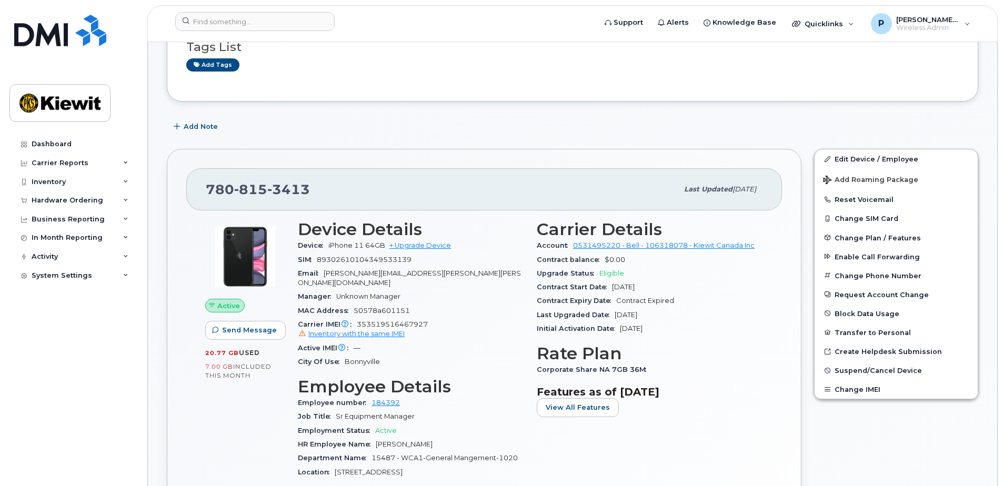
scroll to position [263, 0]
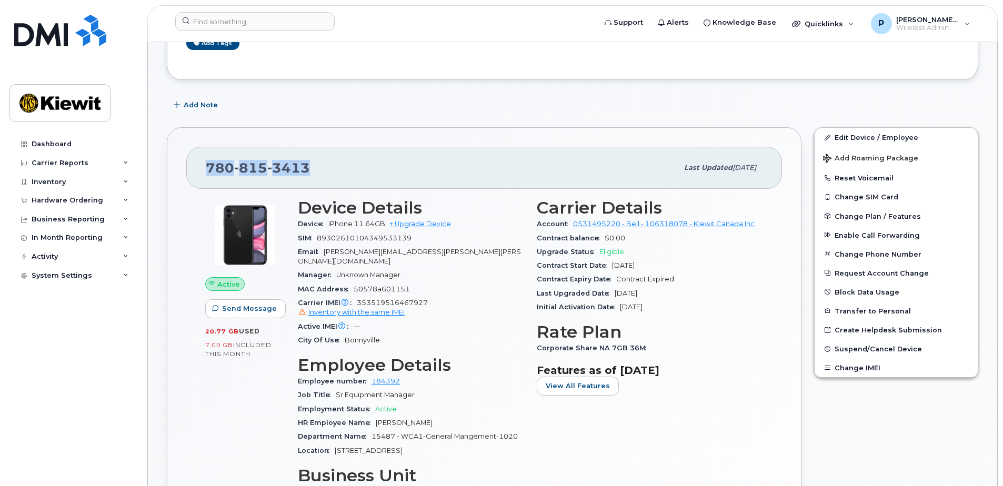
drag, startPoint x: 208, startPoint y: 167, endPoint x: 309, endPoint y: 164, distance: 100.6
click at [309, 164] on div "[PHONE_NUMBER]" at bounding box center [442, 168] width 472 height 22
copy span "780 815 3413"
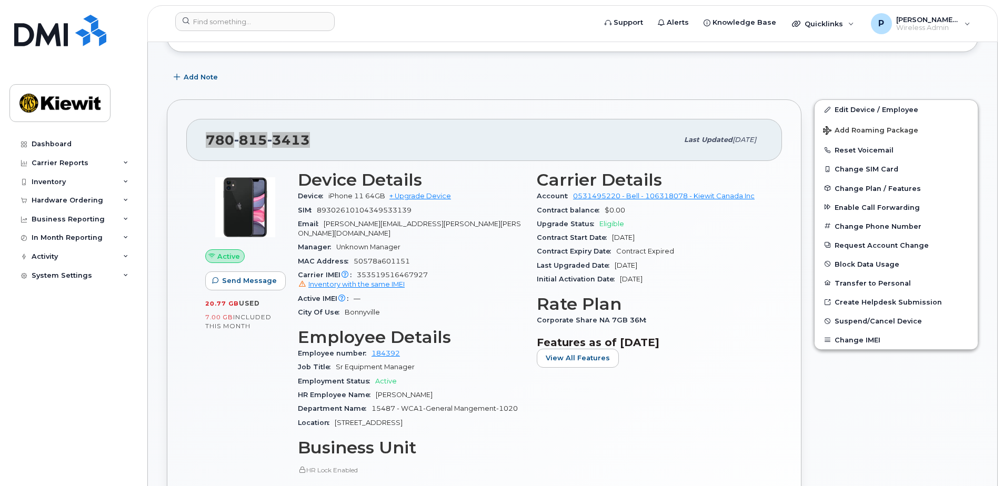
scroll to position [316, 0]
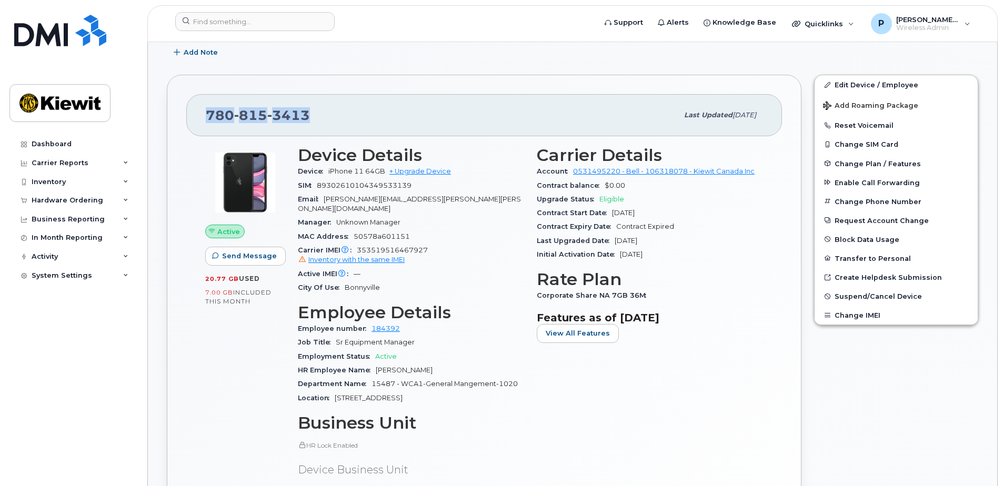
click at [449, 268] on div "Active IMEI Active IMEI is refreshed daily with a delay of up to 48 hours follo…" at bounding box center [411, 274] width 226 height 14
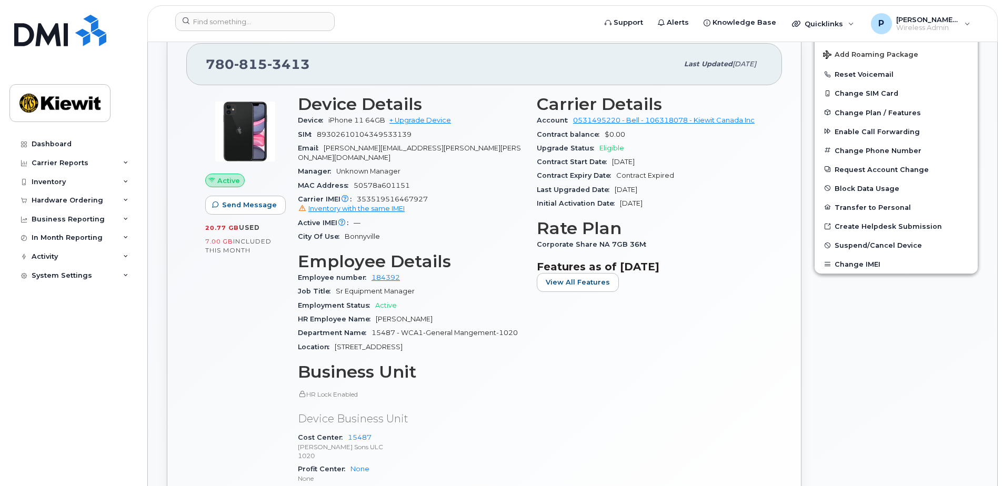
scroll to position [368, 0]
click at [392, 314] on span "Frederic Savard" at bounding box center [404, 318] width 57 height 8
drag, startPoint x: 375, startPoint y: 308, endPoint x: 426, endPoint y: 309, distance: 51.1
click at [426, 314] on span "Frederic Savard" at bounding box center [404, 318] width 57 height 8
copy span "Frederic Savard"
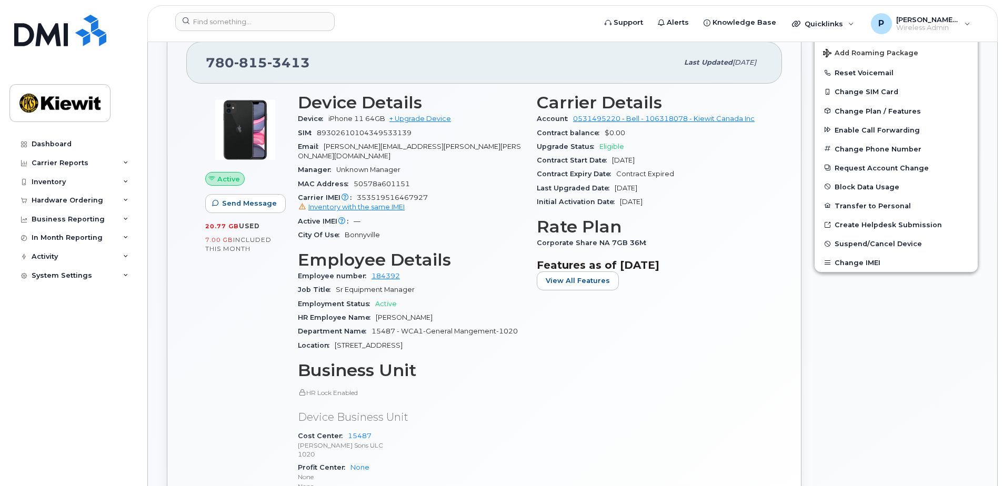
click at [345, 118] on span "iPhone 11 64GB" at bounding box center [356, 119] width 57 height 8
drag, startPoint x: 328, startPoint y: 118, endPoint x: 384, endPoint y: 117, distance: 55.3
click at [384, 117] on div "Device iPhone 11 64GB + Upgrade Device" at bounding box center [411, 119] width 226 height 14
copy span "iPhone 11 64GB"
click at [617, 366] on div "Carrier Details Account 0531495220 - Bell - 106318078 - Kiewit Canada Inc Contr…" at bounding box center [649, 313] width 239 height 453
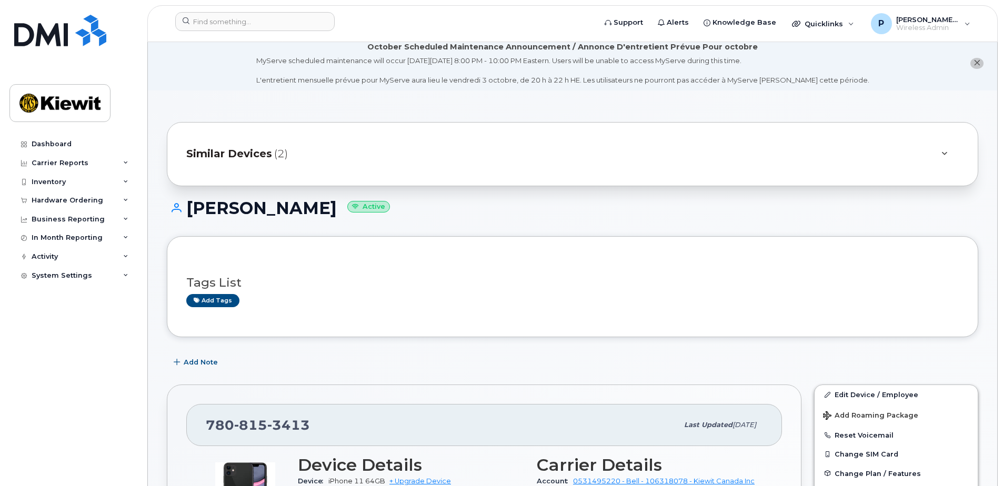
scroll to position [0, 0]
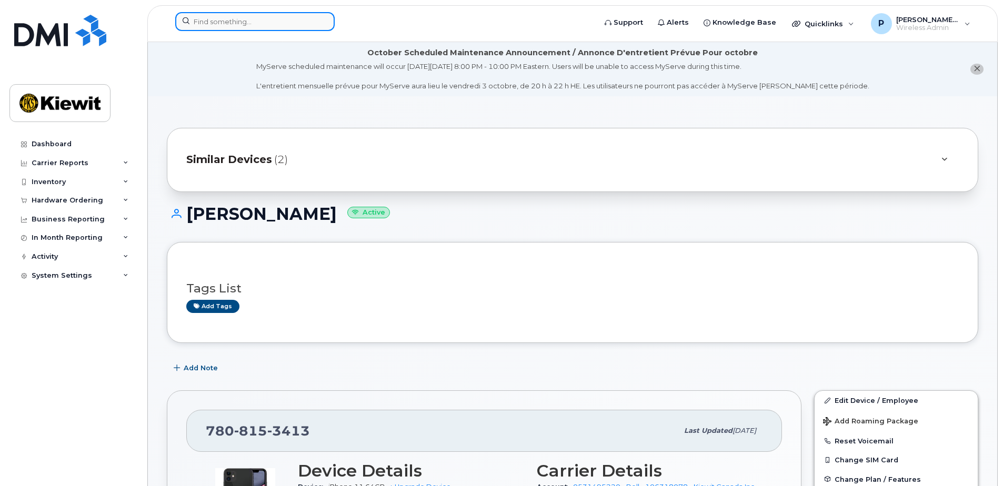
click at [277, 30] on input at bounding box center [254, 21] width 159 height 19
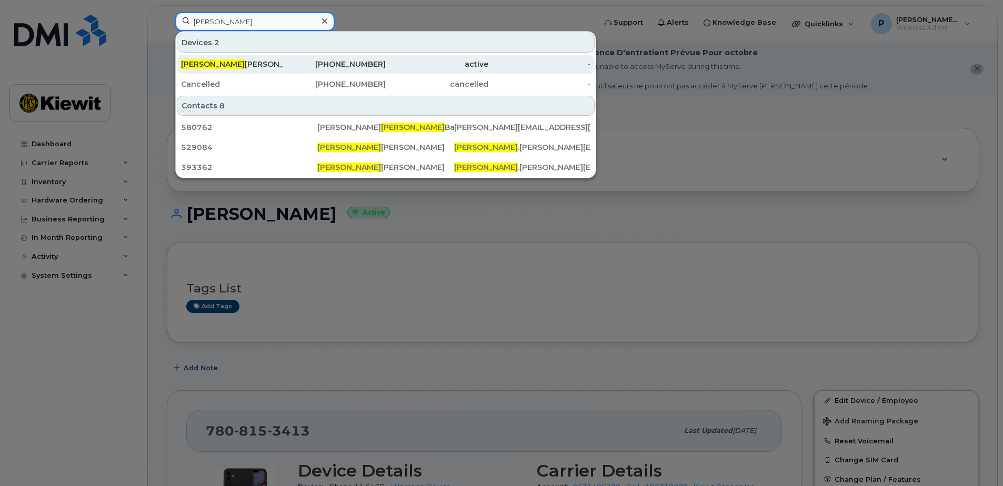
type input "pavan"
click at [397, 61] on div "active" at bounding box center [437, 64] width 103 height 11
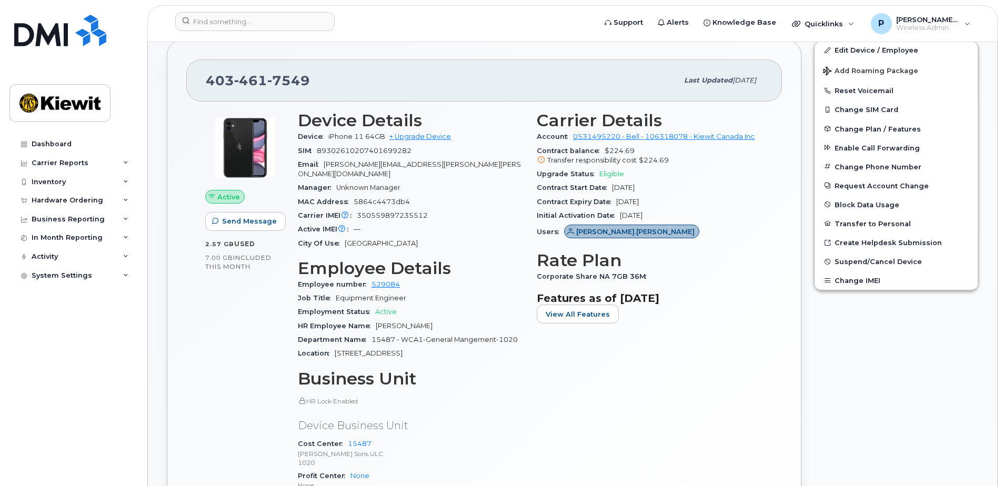
scroll to position [368, 0]
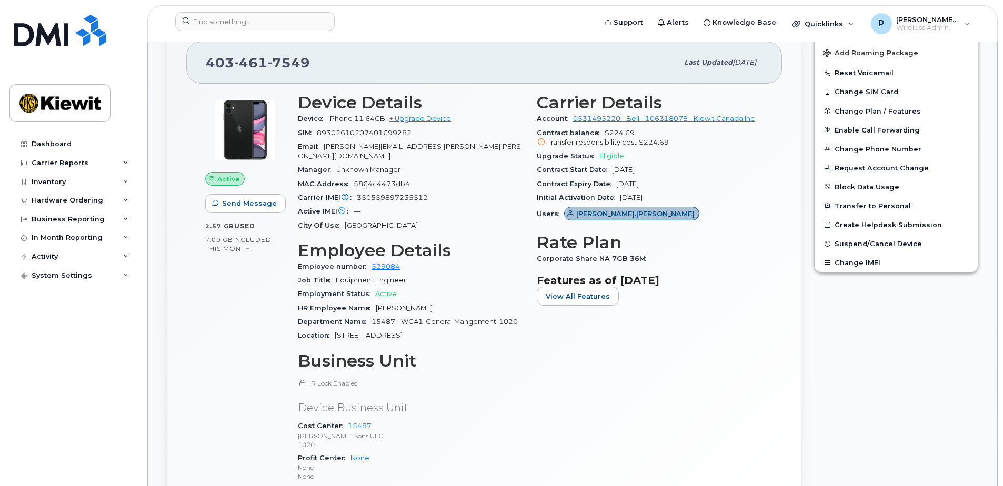
click at [540, 143] on icon at bounding box center [541, 142] width 7 height 7
drag, startPoint x: 535, startPoint y: 156, endPoint x: 686, endPoint y: 158, distance: 150.5
click at [686, 158] on div "Carrier Details Account 0531495220 - Bell - 106318078 - Kiewit Canada Inc Contr…" at bounding box center [649, 308] width 239 height 443
click at [686, 158] on div "Upgrade Status Eligible" at bounding box center [650, 156] width 226 height 14
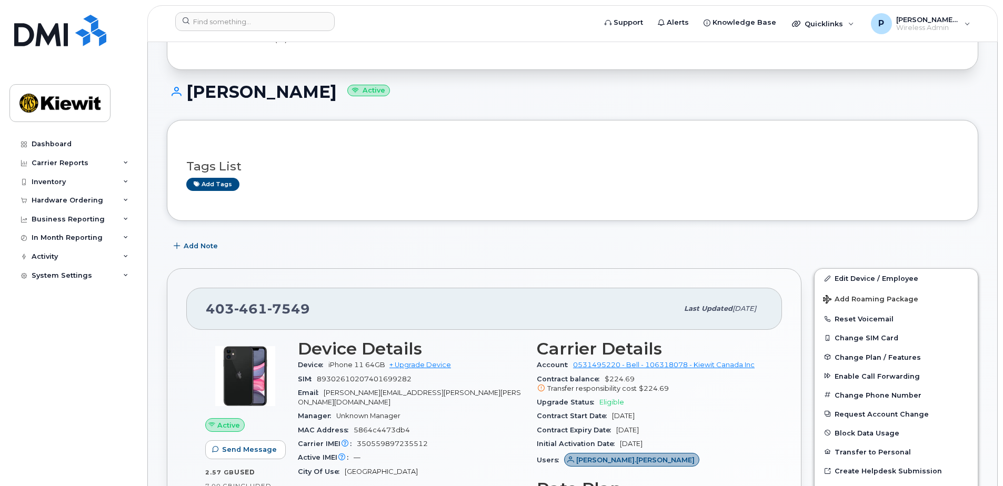
scroll to position [0, 0]
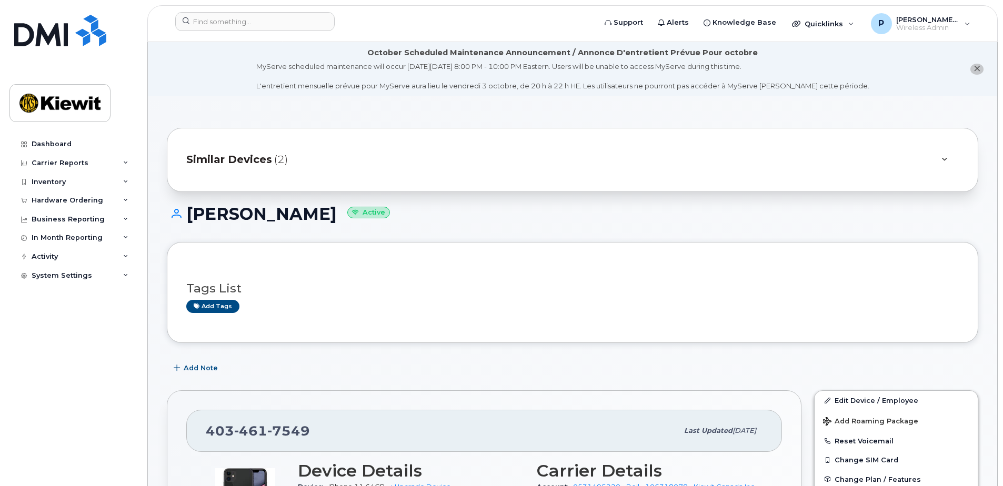
click at [518, 162] on div "Similar Devices (2)" at bounding box center [557, 159] width 743 height 25
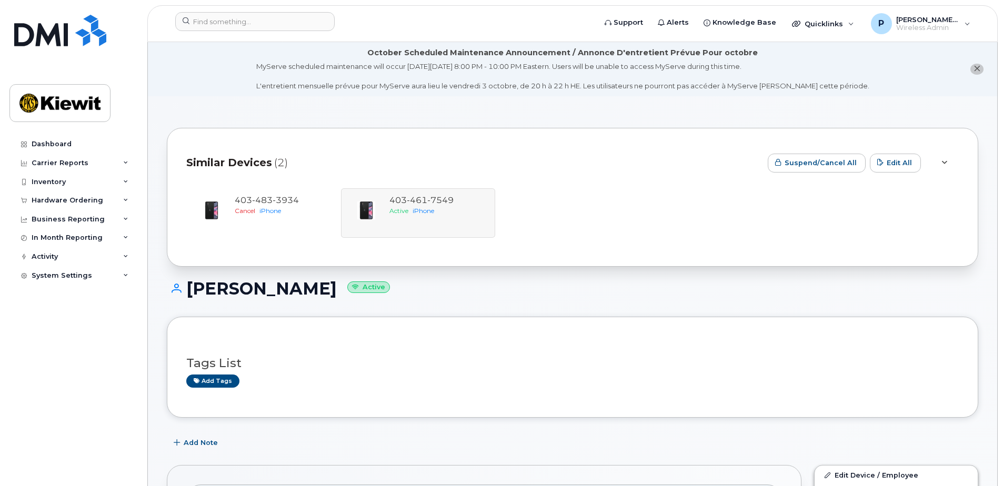
click at [518, 162] on div "Similar Devices (2)" at bounding box center [472, 163] width 573 height 32
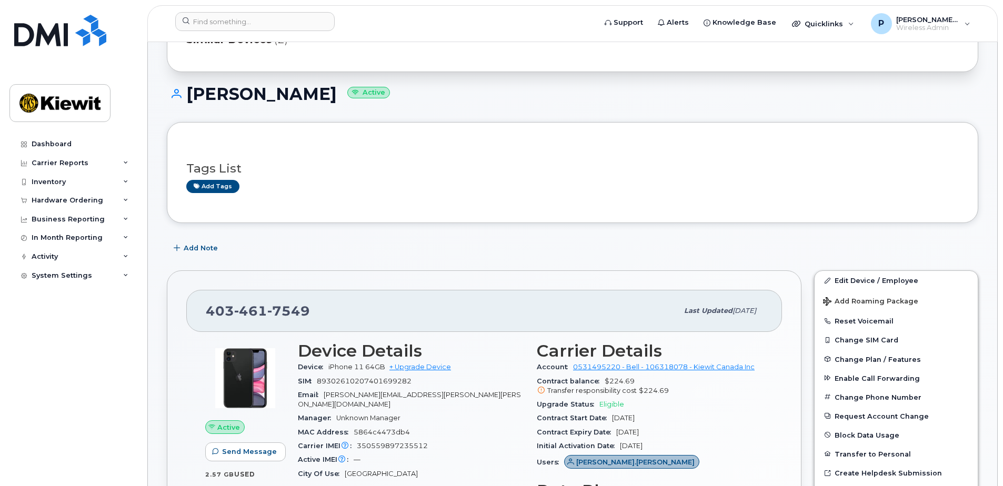
scroll to position [263, 0]
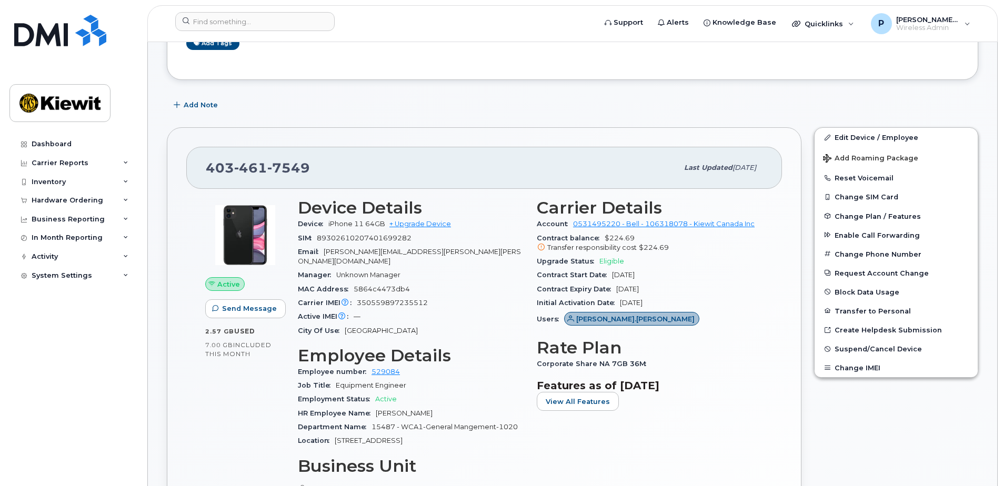
click at [702, 252] on div "Transfer responsibility cost $224.69" at bounding box center [650, 247] width 226 height 9
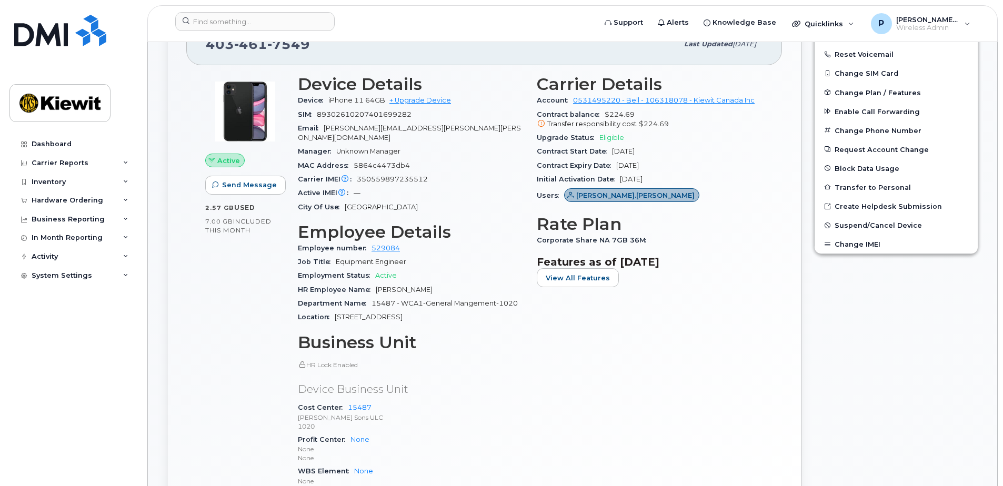
scroll to position [368, 0]
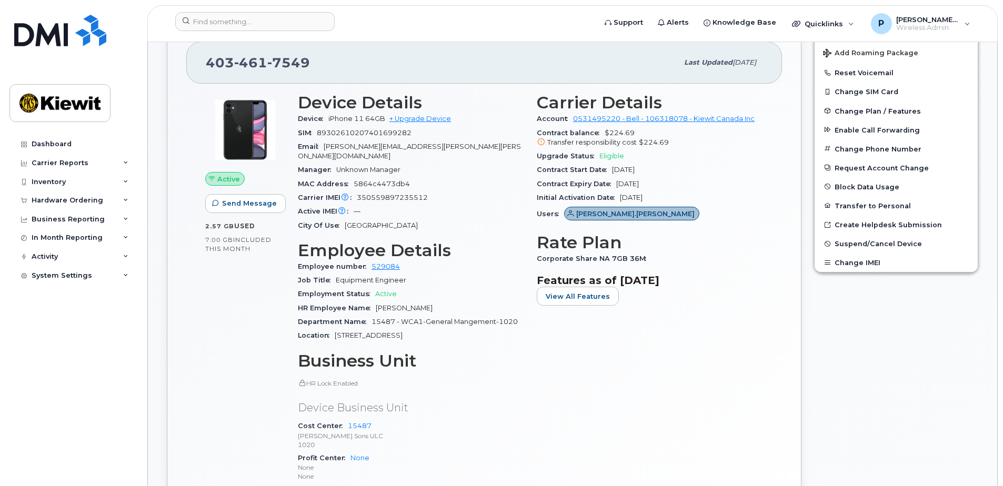
click at [609, 154] on span "Eligible" at bounding box center [611, 156] width 25 height 8
click at [409, 121] on link "+ Upgrade Device" at bounding box center [420, 119] width 62 height 8
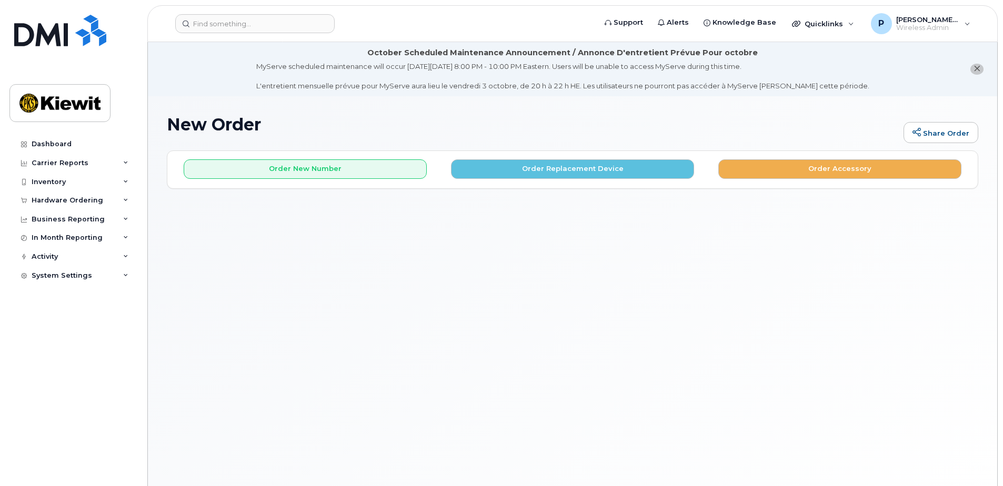
scroll to position [53, 0]
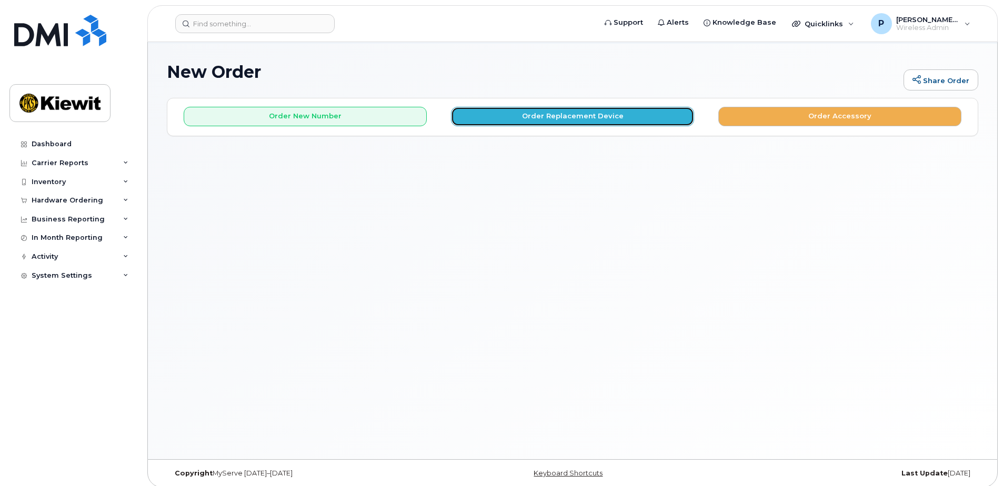
click at [553, 117] on button "Order Replacement Device" at bounding box center [572, 116] width 243 height 19
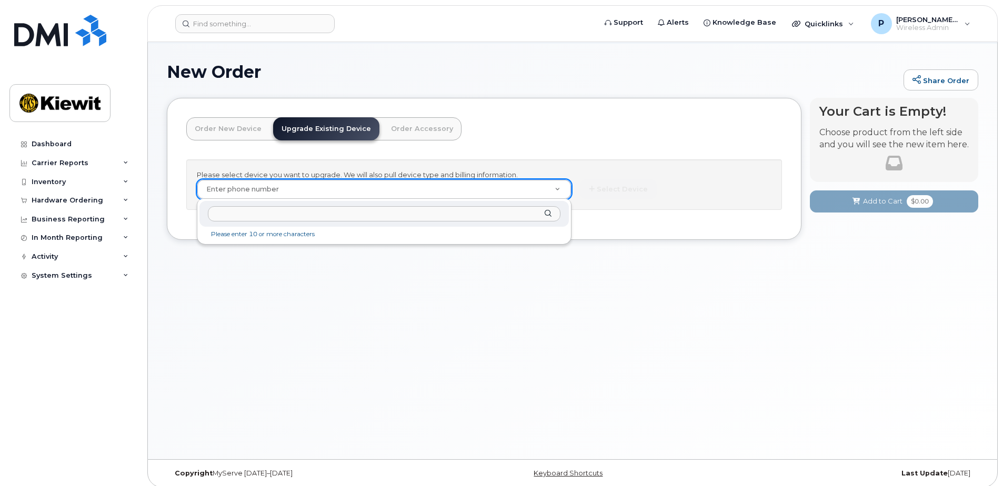
click at [409, 207] on input "text" at bounding box center [384, 213] width 353 height 15
type input "4034617549"
type input "926839"
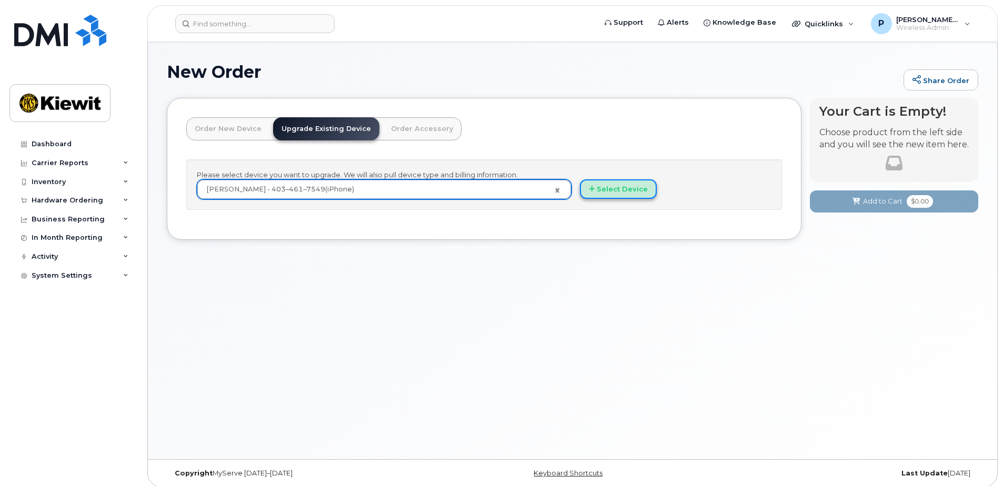
click at [633, 194] on button "Select Device" at bounding box center [618, 188] width 77 height 19
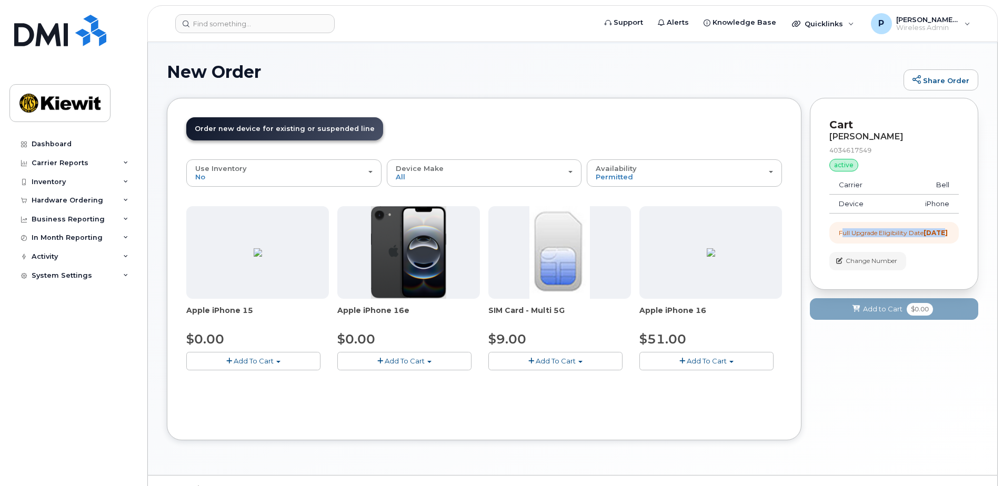
drag, startPoint x: 838, startPoint y: 230, endPoint x: 954, endPoint y: 232, distance: 116.3
click at [954, 232] on div "Full Upgrade Eligibility Date 2017-01-01" at bounding box center [893, 233] width 129 height 22
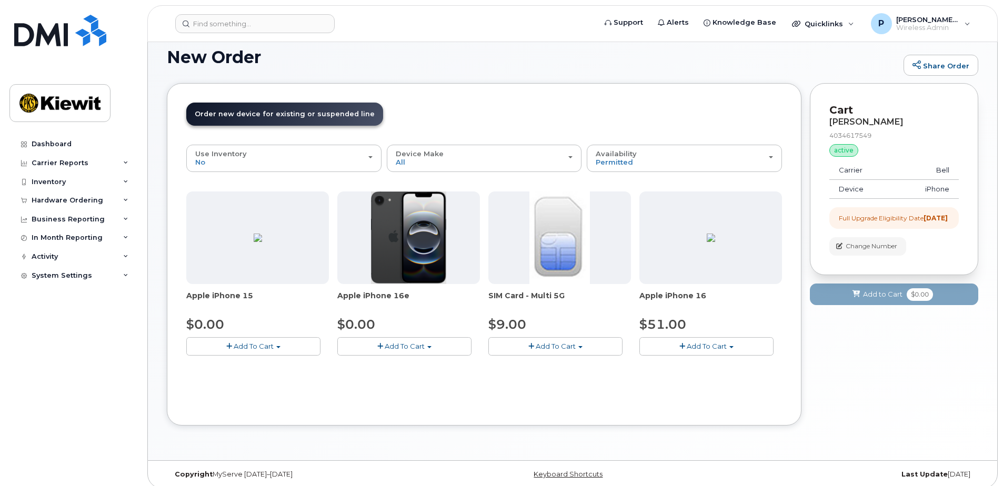
scroll to position [75, 0]
